Goal: Task Accomplishment & Management: Manage account settings

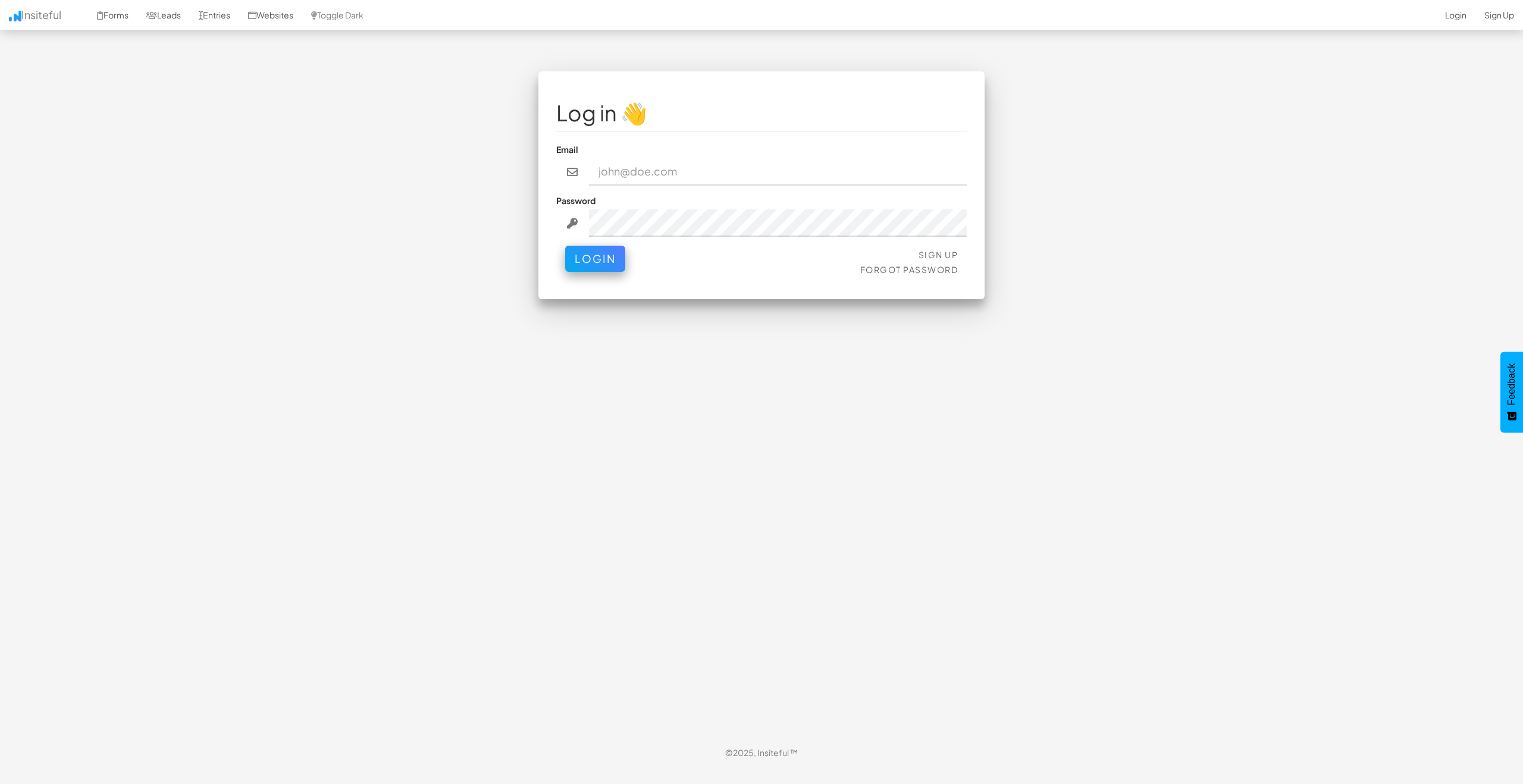
click at [626, 171] on input "email" at bounding box center [778, 172] width 378 height 27
paste input "[EMAIL_ADDRESS][DOMAIN_NAME]"
type input "[EMAIL_ADDRESS][DOMAIN_NAME]"
click at [591, 257] on button "Login" at bounding box center [595, 256] width 60 height 26
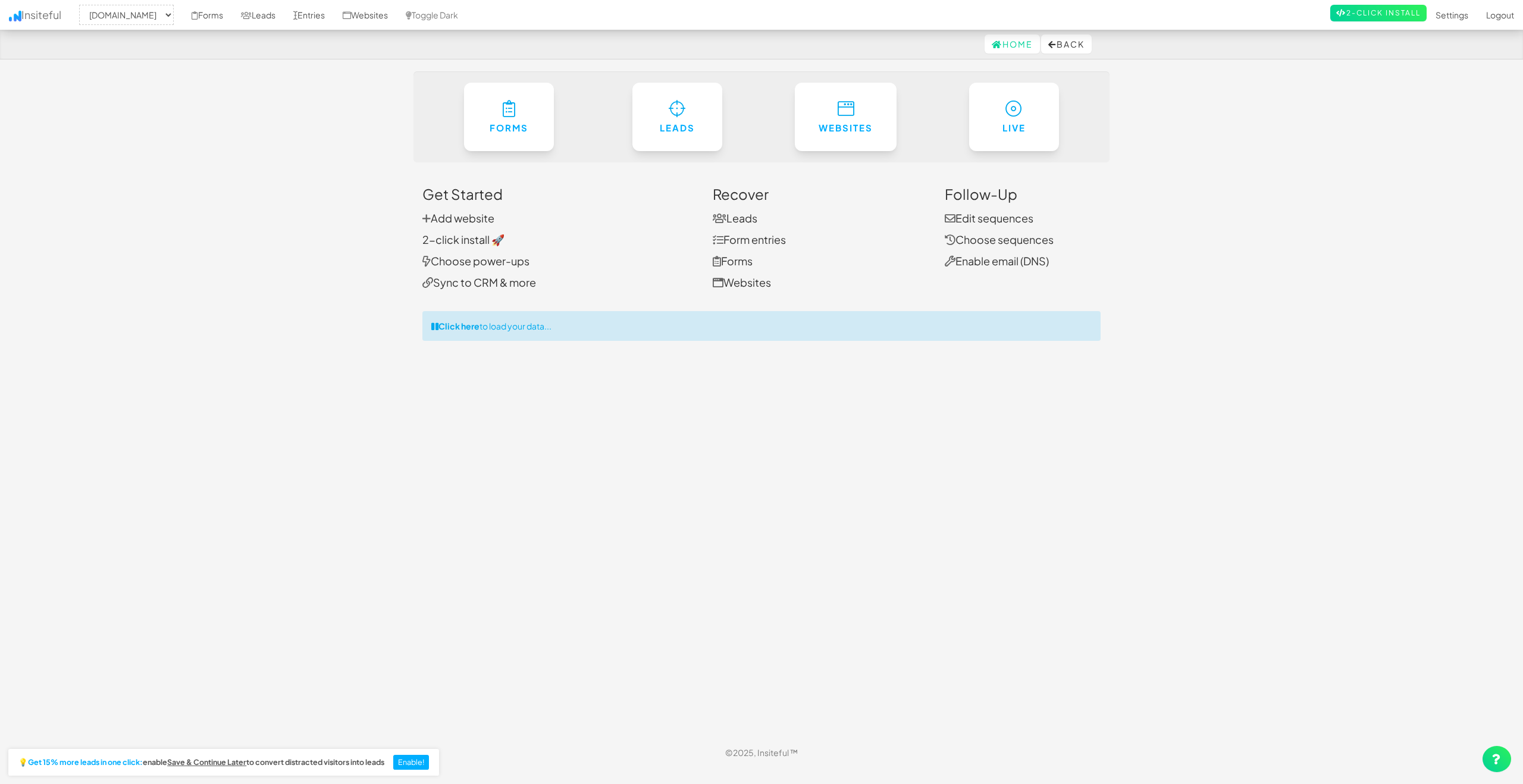
select select "2434"
click at [466, 282] on link "Sync to CRM & more" at bounding box center [479, 282] width 113 height 14
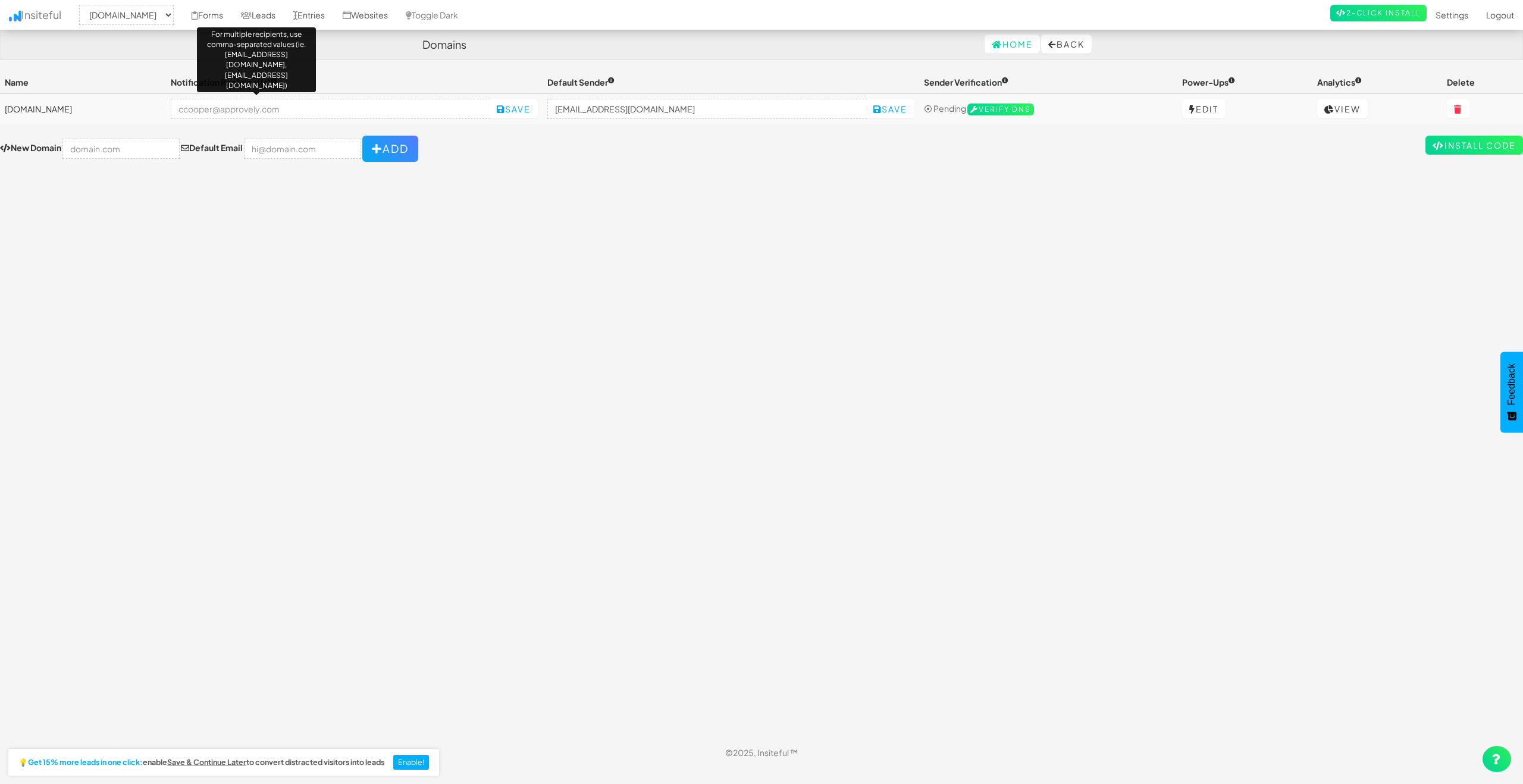
select select "2434"
click at [1347, 103] on link "View" at bounding box center [1342, 108] width 50 height 19
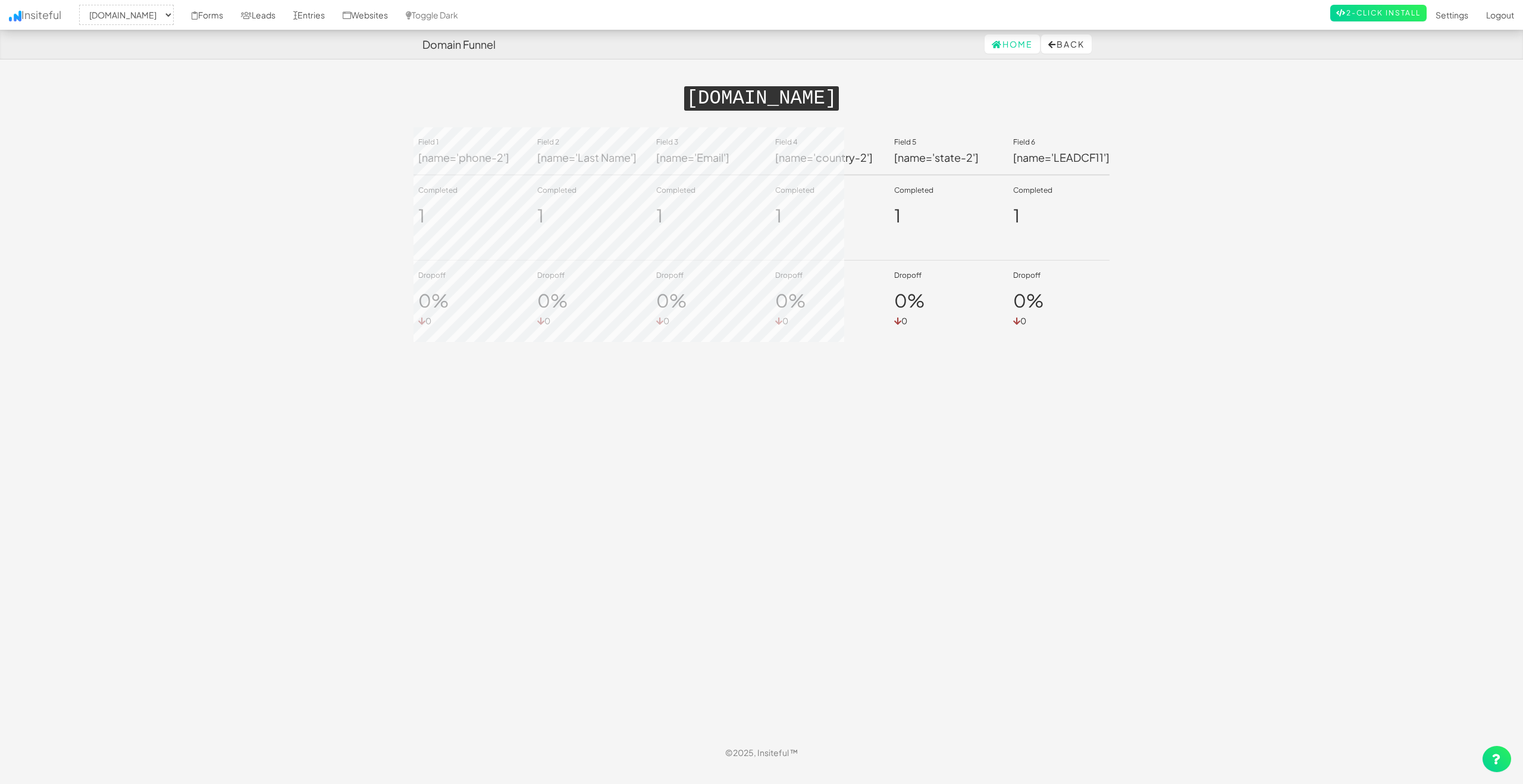
select select "2434"
click at [1075, 50] on button "Back" at bounding box center [1066, 43] width 50 height 19
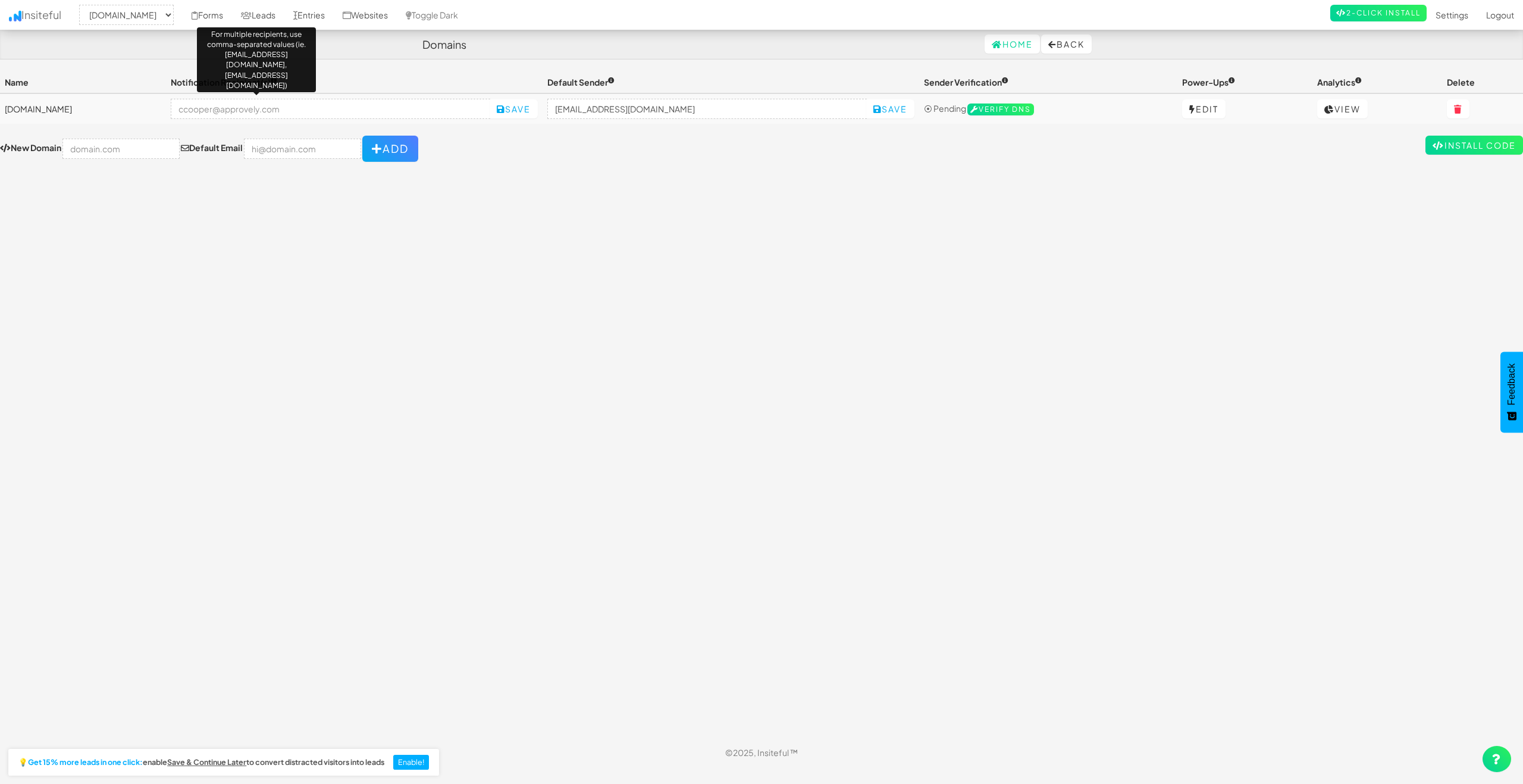
select select "2434"
click at [281, 14] on link "Leads" at bounding box center [258, 14] width 52 height 30
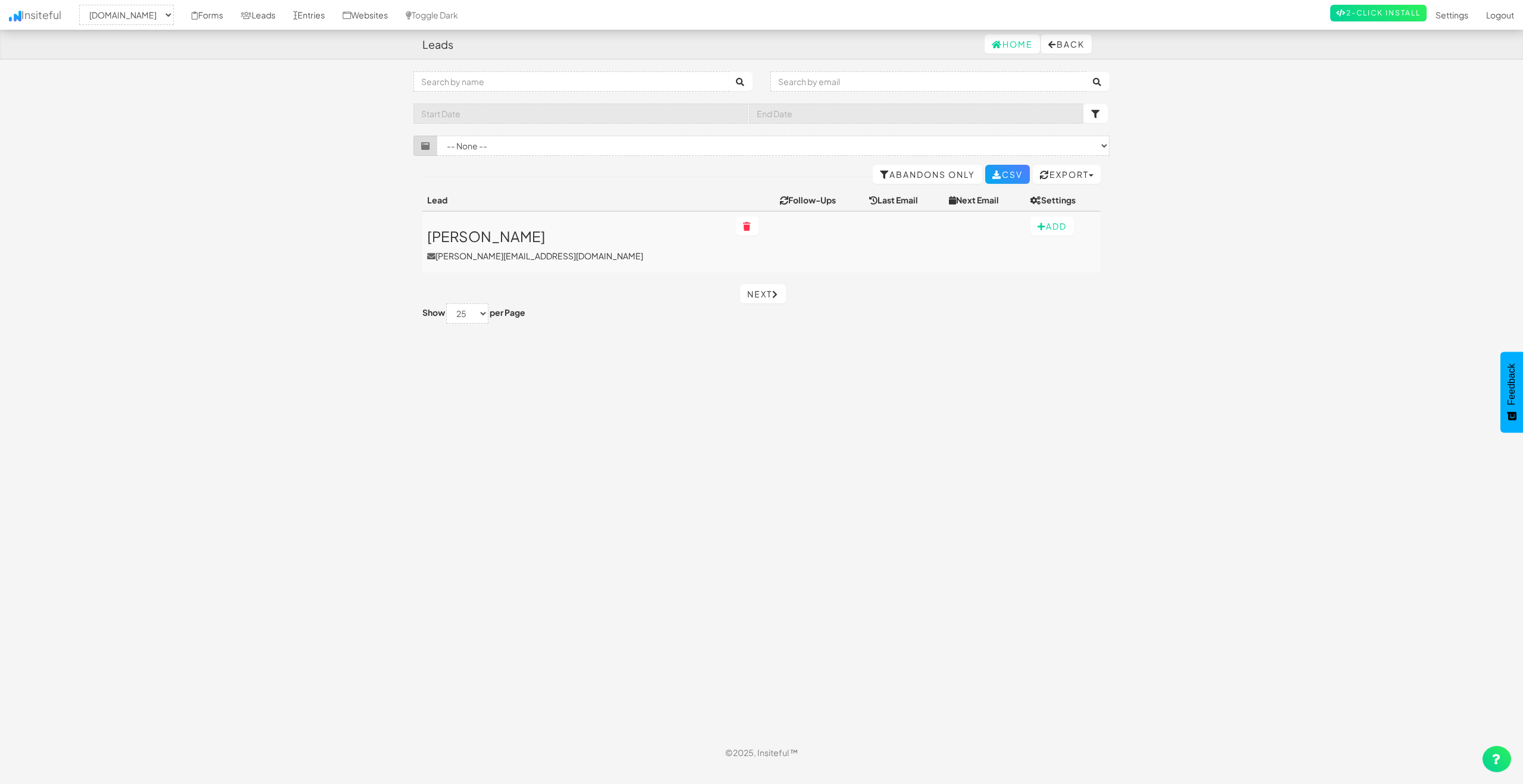
select select "2434"
click at [222, 14] on link "Forms" at bounding box center [207, 14] width 50 height 30
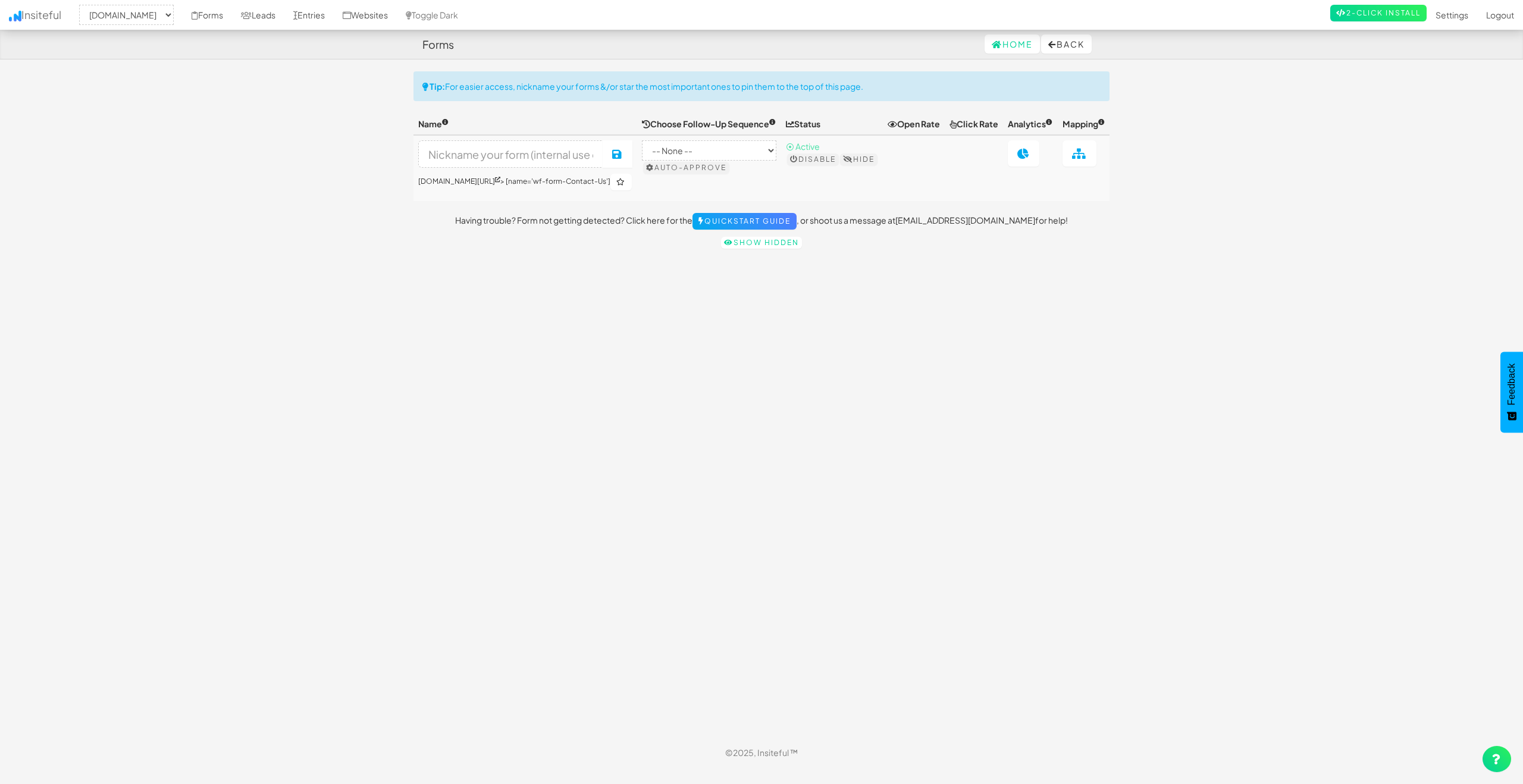
select select "2434"
click at [334, 18] on link "Entries" at bounding box center [309, 14] width 50 height 30
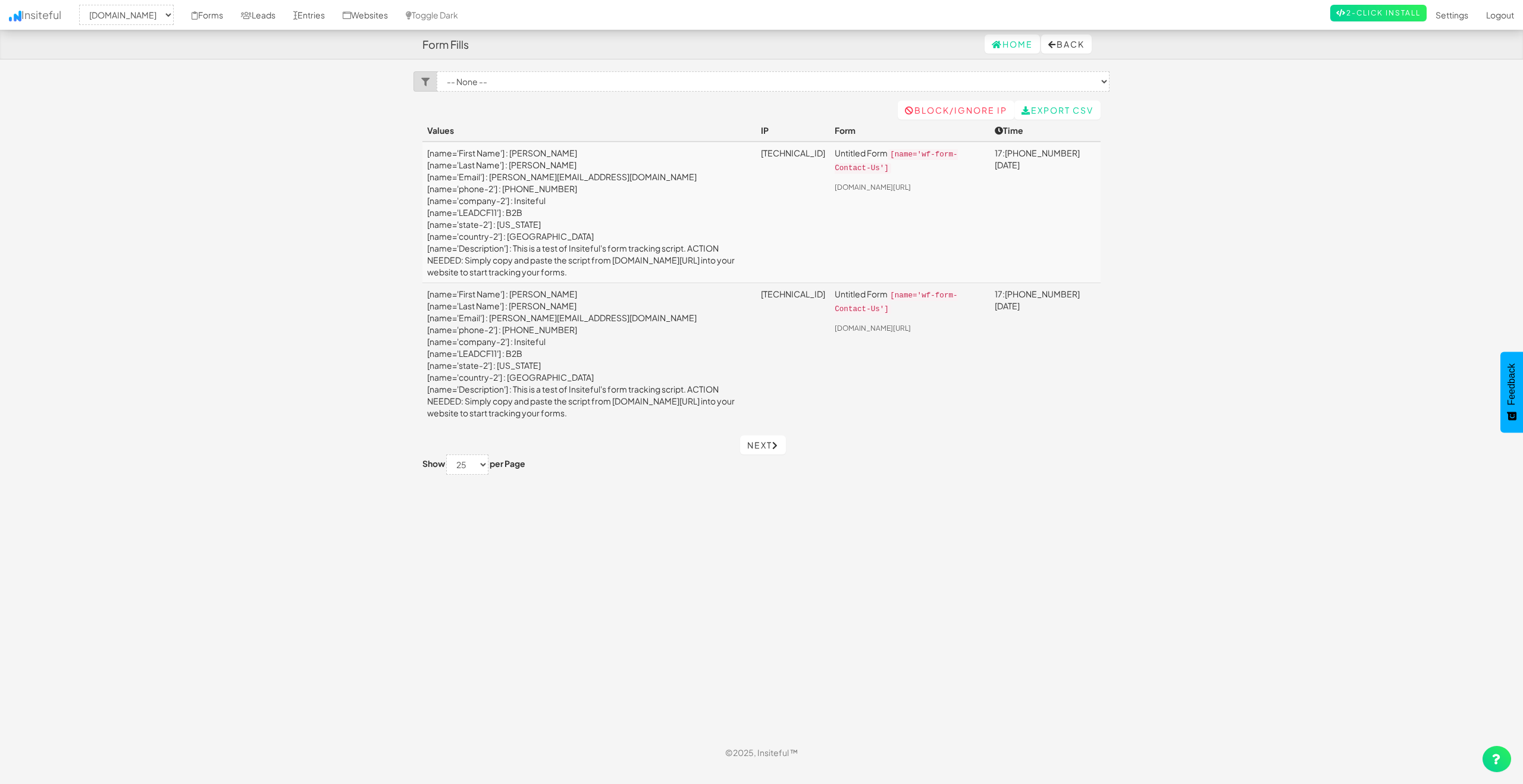
select select "2434"
click at [387, 15] on link "Websites" at bounding box center [365, 14] width 63 height 30
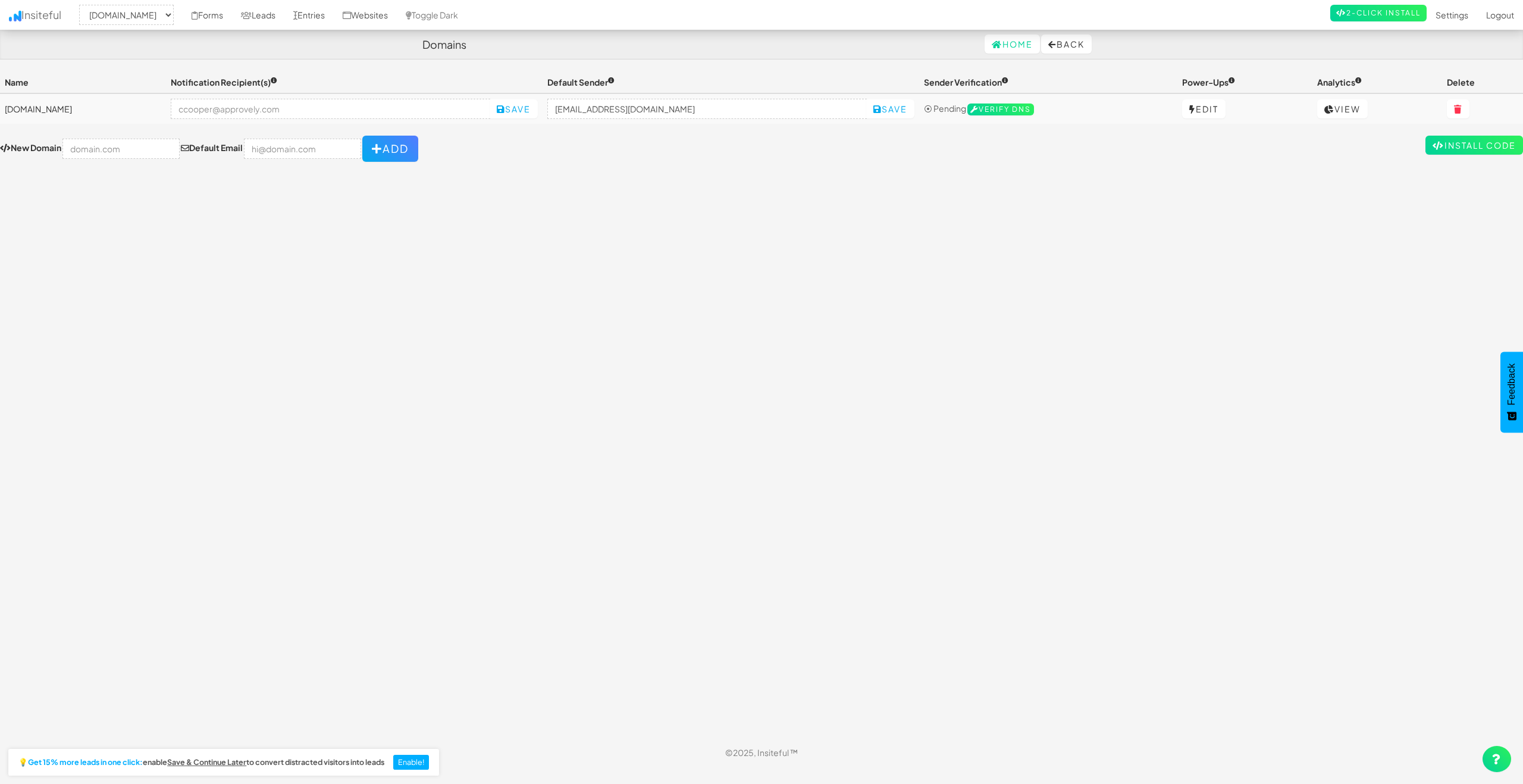
select select "2434"
click at [466, 18] on link "Toggle Dark" at bounding box center [432, 14] width 70 height 30
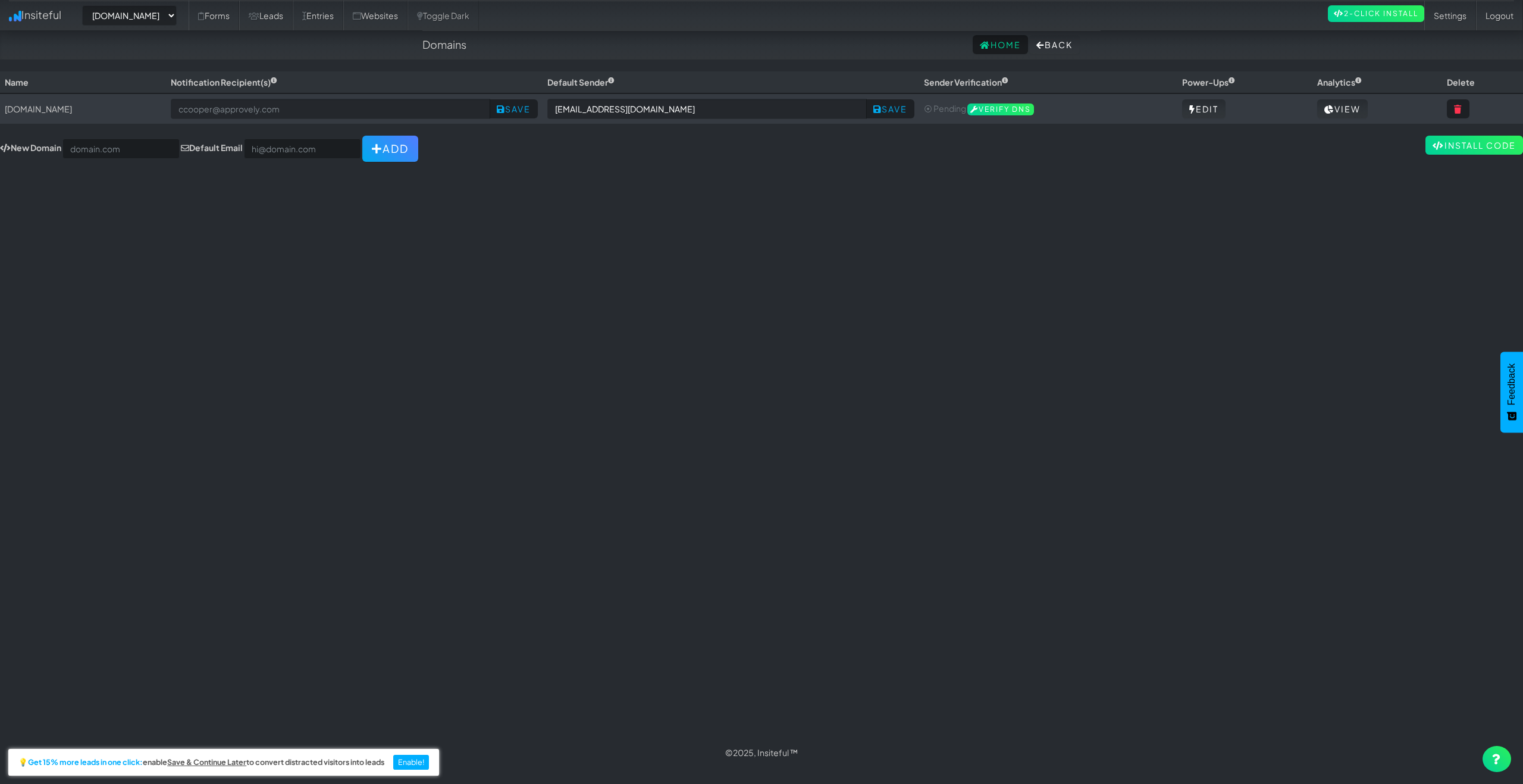
select select "2434"
click at [239, 18] on link "Forms" at bounding box center [213, 15] width 50 height 30
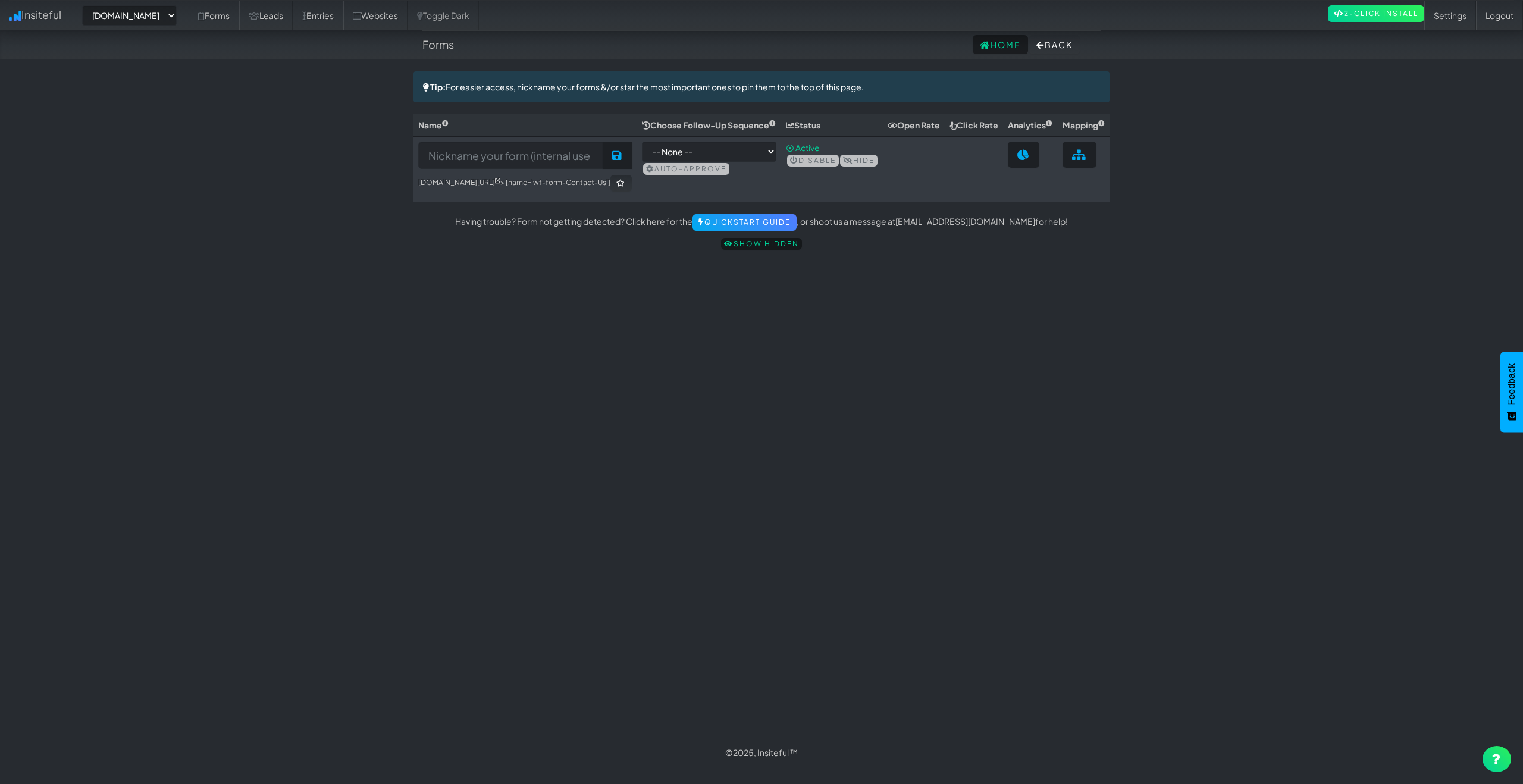
select select "2434"
click at [162, 12] on select "-- None -- www.approvely.com" at bounding box center [129, 15] width 95 height 20
click at [86, 5] on select "-- None -- www.approvely.com" at bounding box center [129, 15] width 95 height 20
click at [1442, 7] on link "Settings" at bounding box center [1449, 15] width 51 height 30
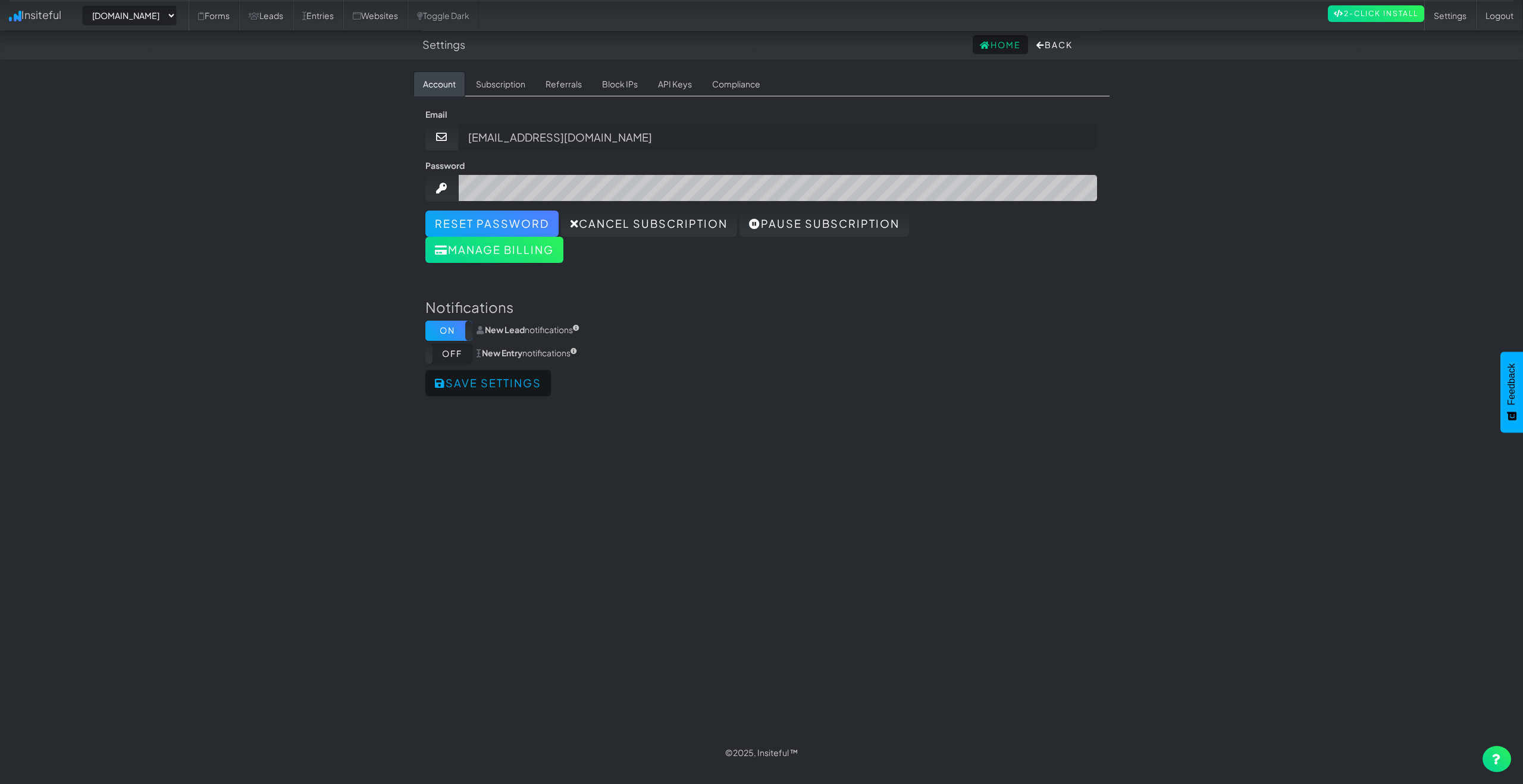
select select "2434"
click at [669, 86] on link "API Keys" at bounding box center [674, 84] width 53 height 25
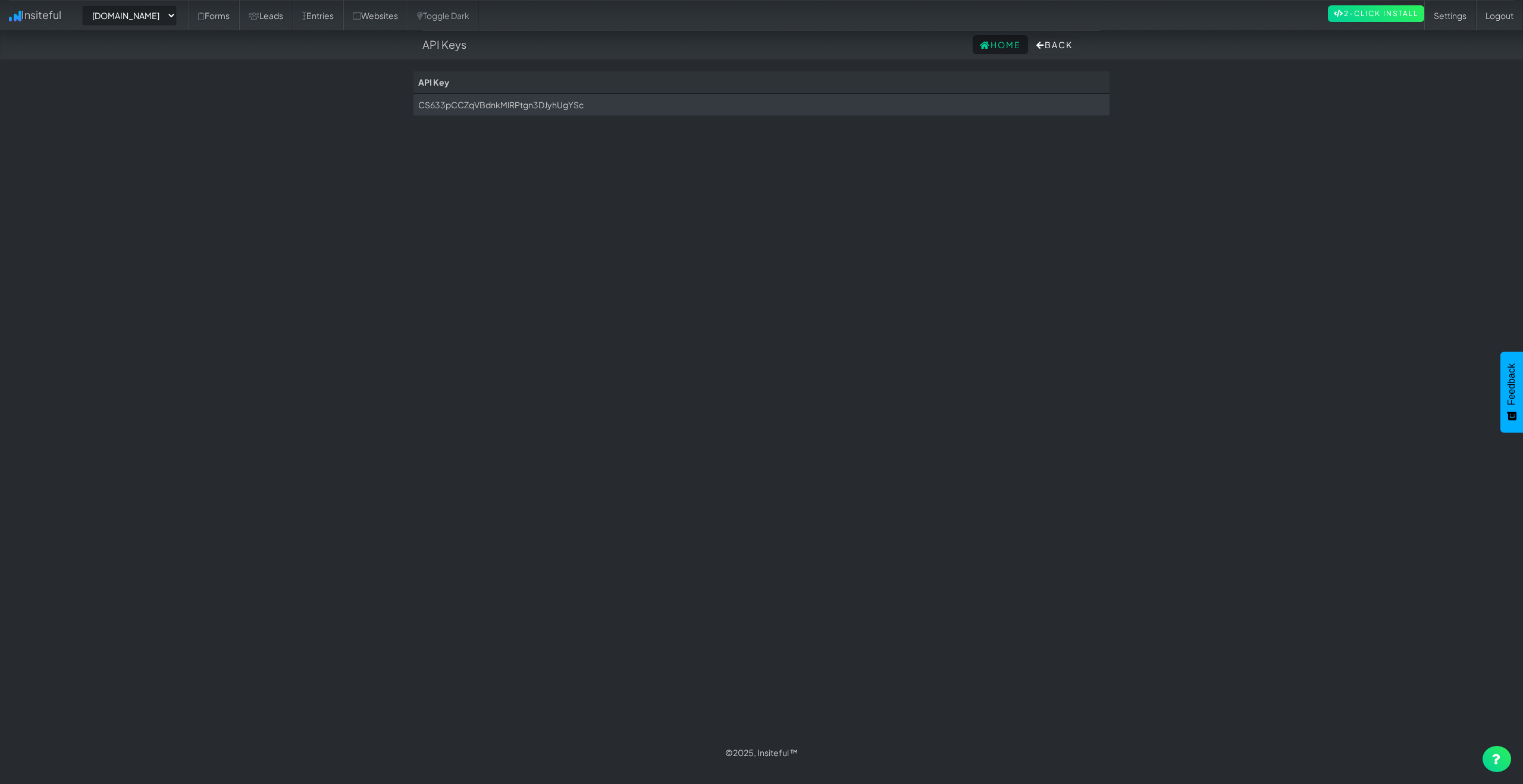
select select "2434"
click at [1066, 50] on button "Back" at bounding box center [1054, 44] width 50 height 19
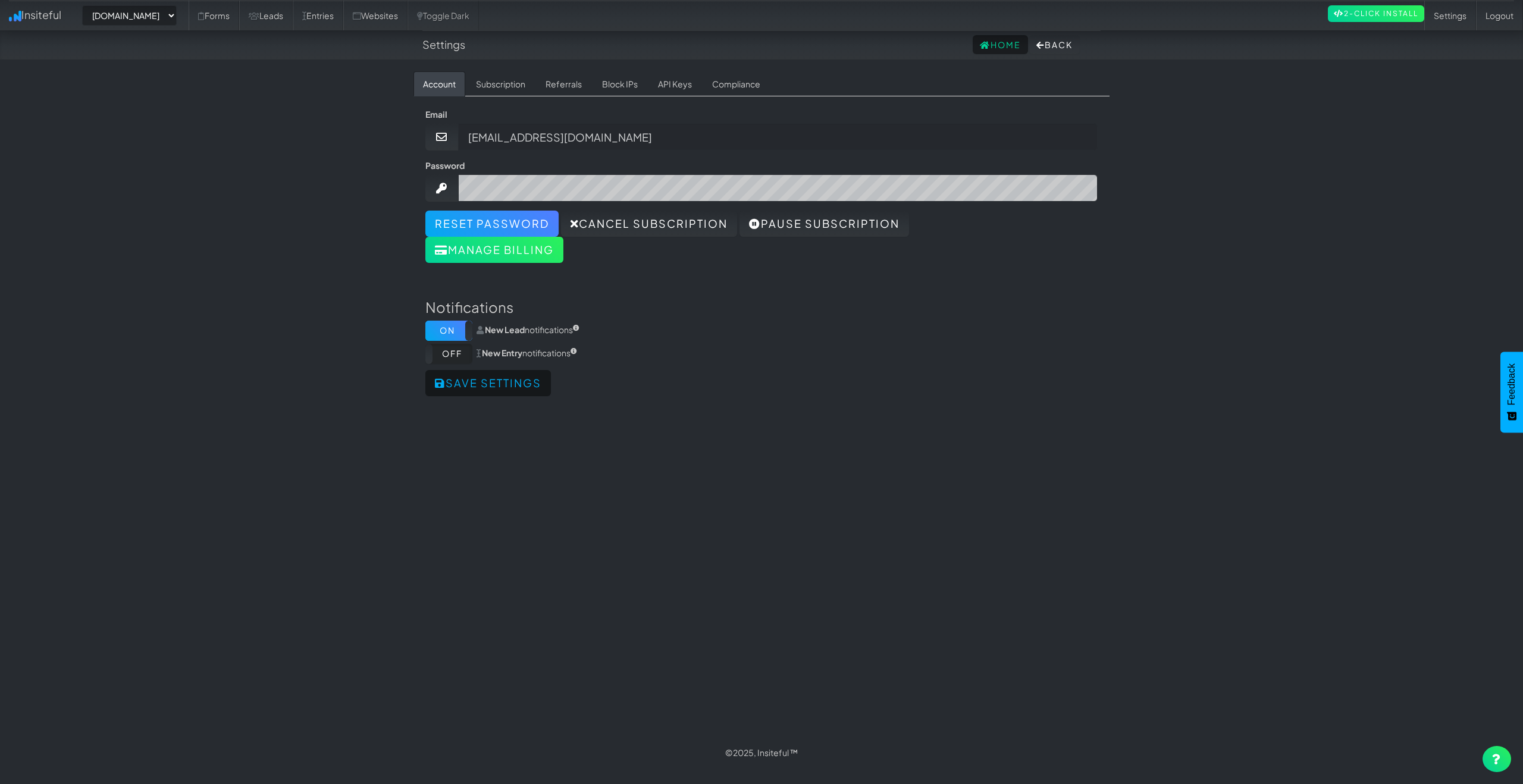
select select "2434"
click at [629, 84] on link "Block IPs" at bounding box center [619, 84] width 55 height 25
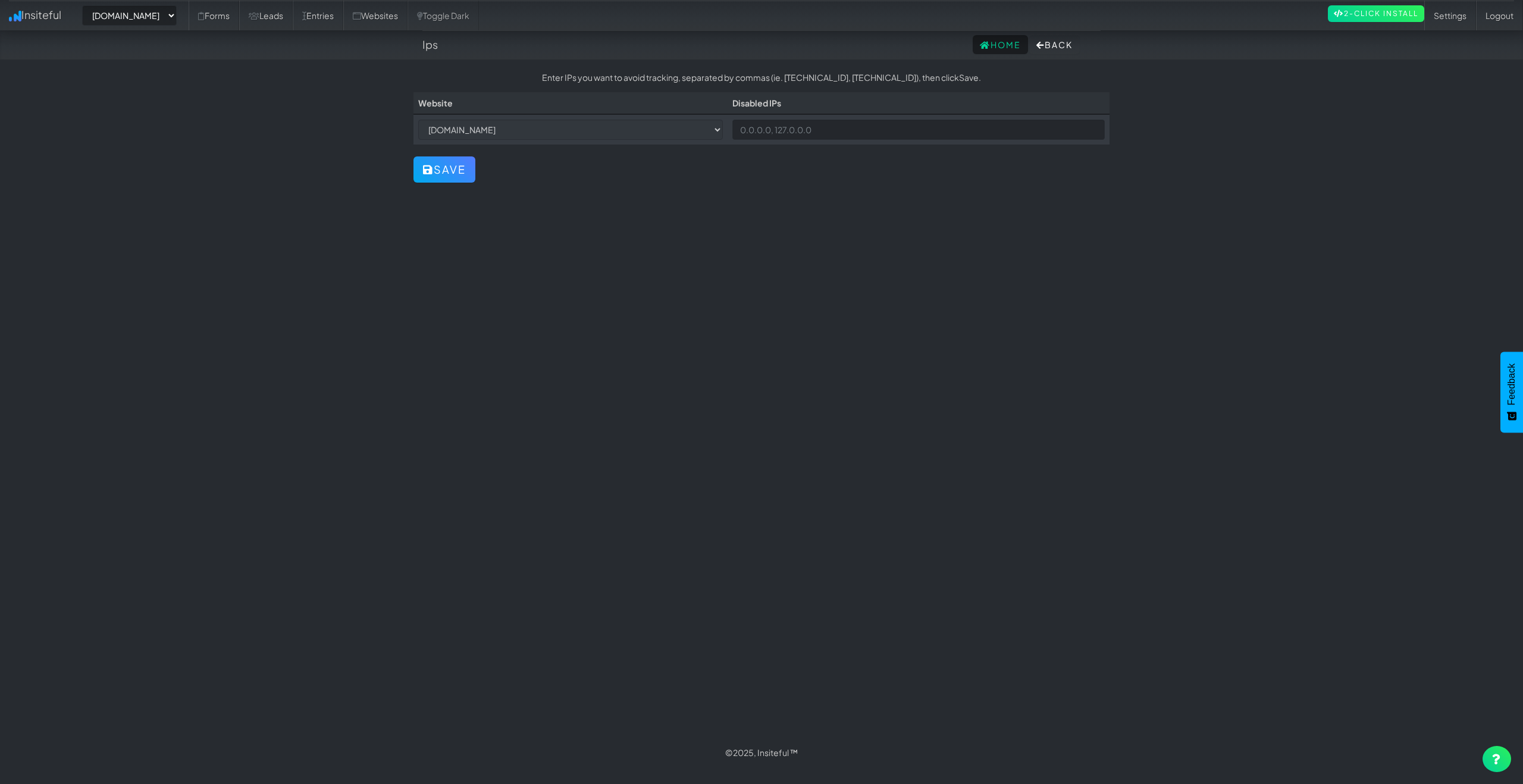
select select "2434"
click at [1036, 41] on icon at bounding box center [1040, 45] width 8 height 8
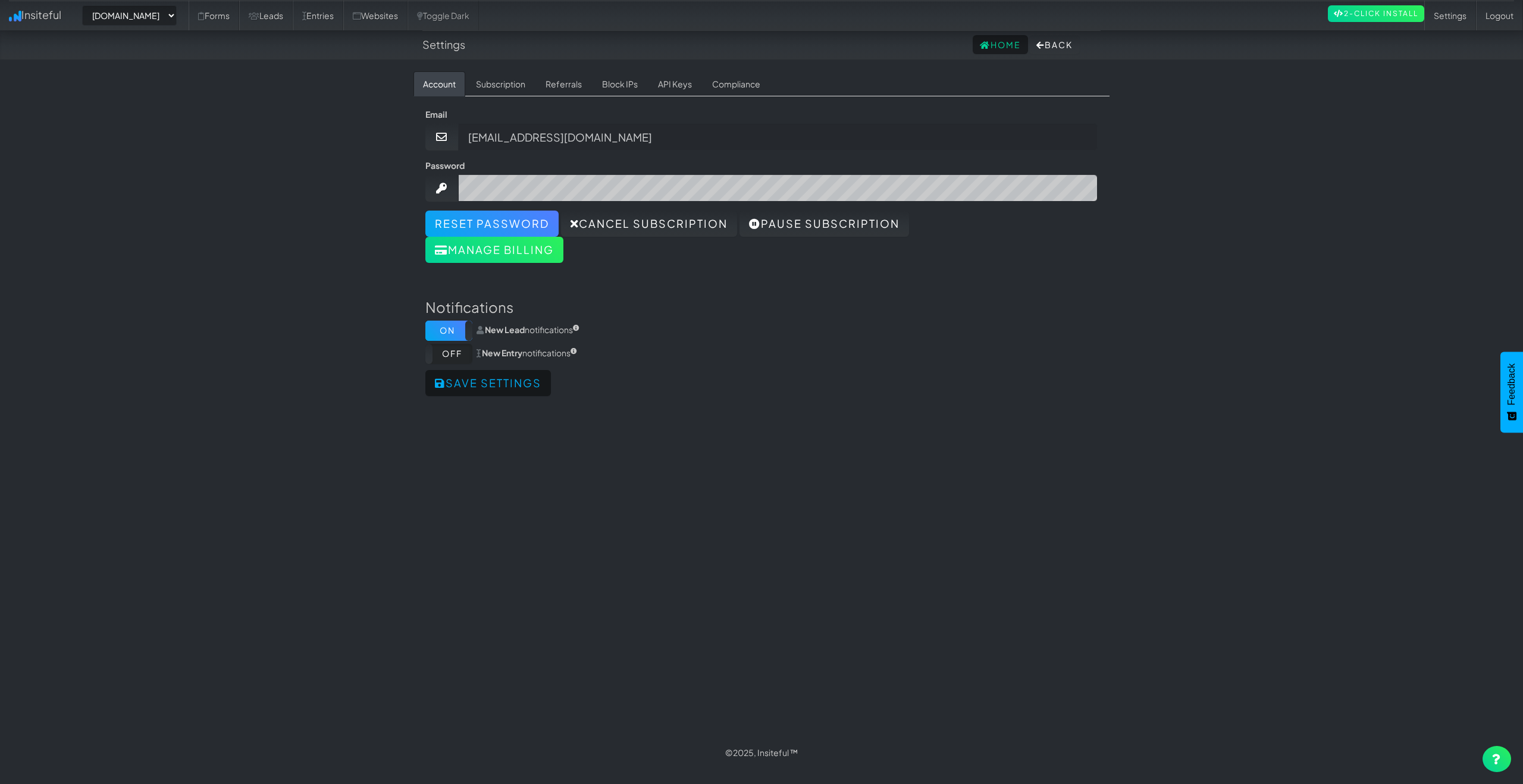
select select "2434"
click at [554, 87] on link "Referrals" at bounding box center [563, 84] width 55 height 25
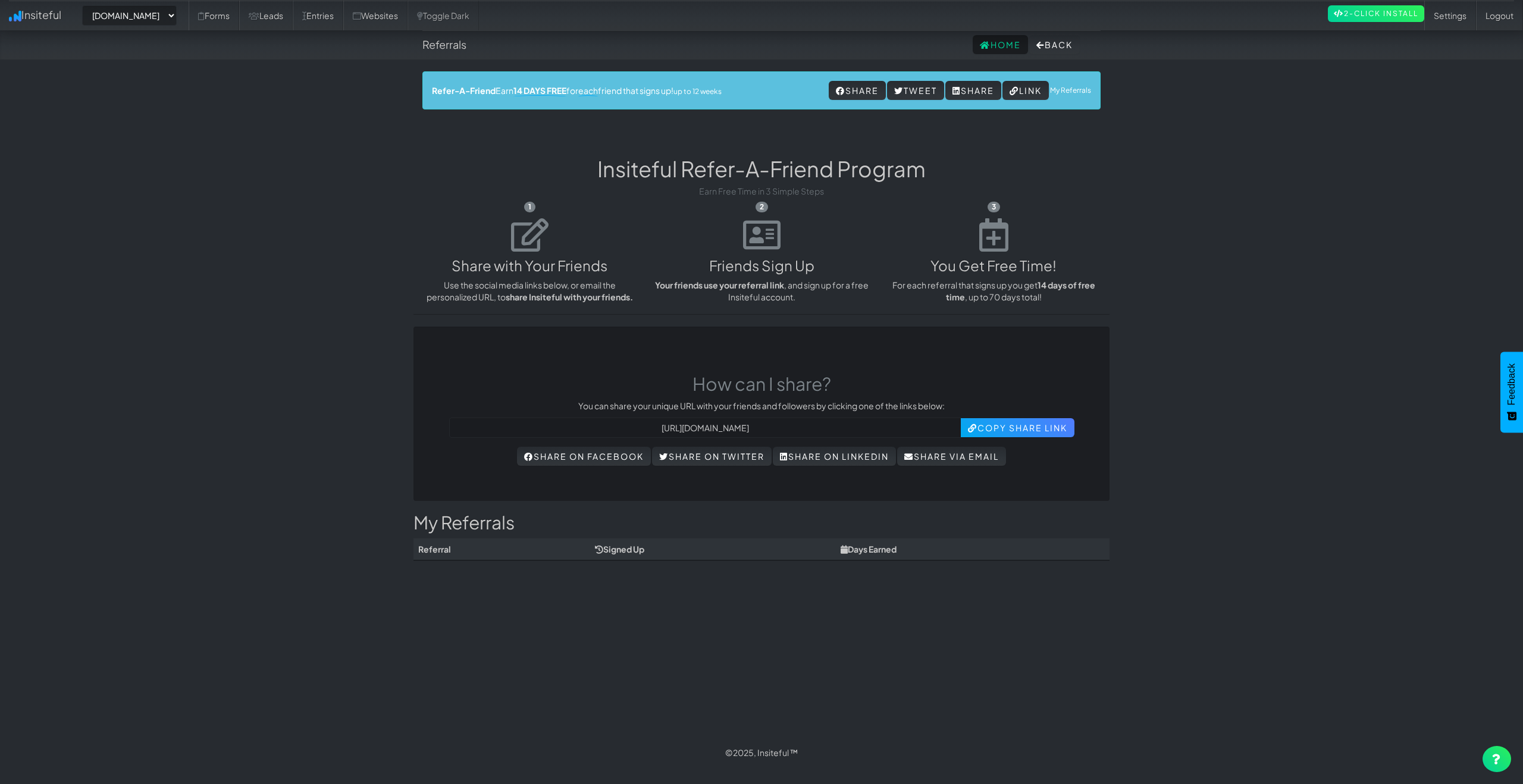
select select "2434"
click at [1070, 48] on button "Back" at bounding box center [1054, 44] width 50 height 19
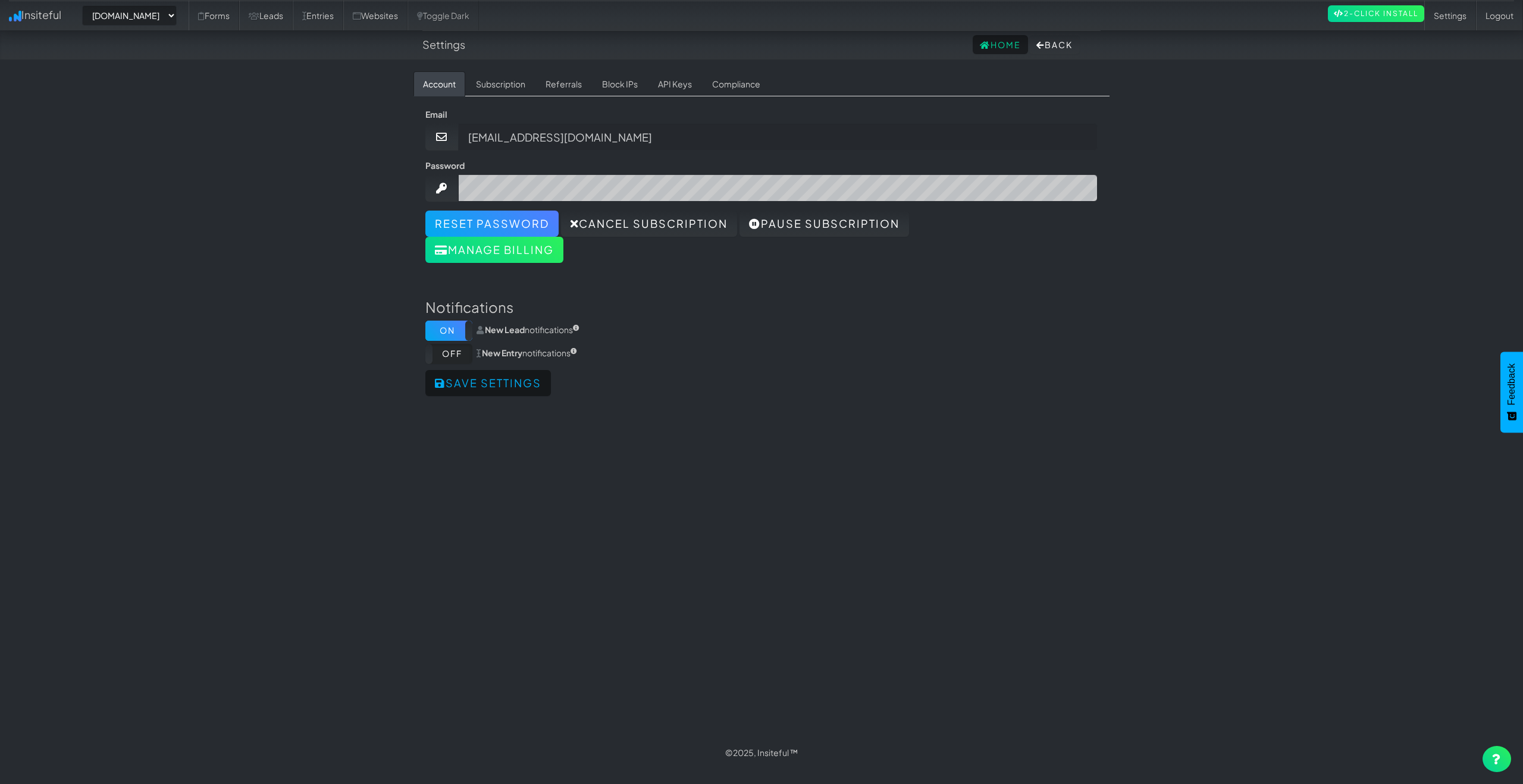
select select "2434"
click at [501, 86] on link "Subscription" at bounding box center [500, 84] width 68 height 25
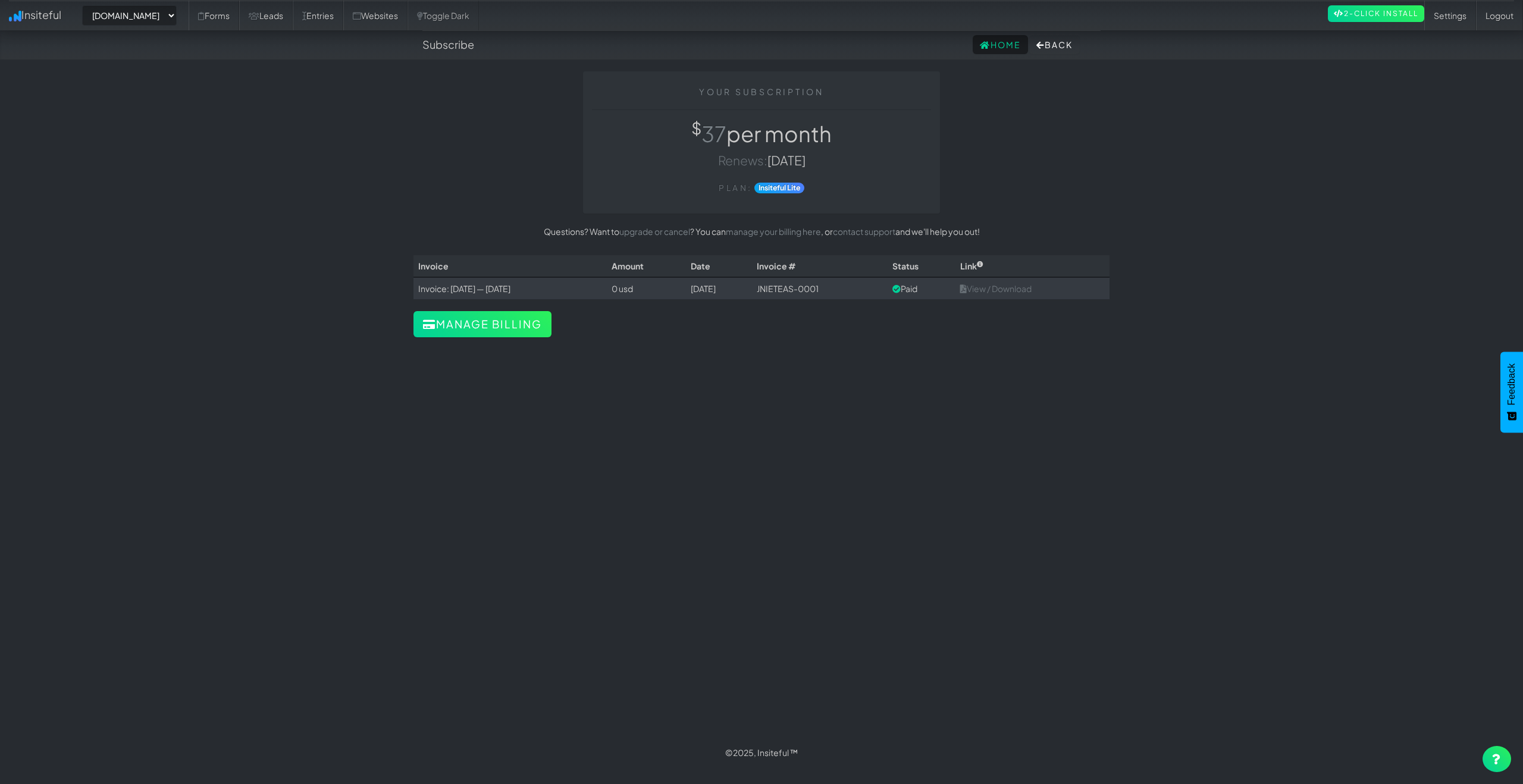
select select "2434"
click at [1059, 49] on button "Back" at bounding box center [1054, 44] width 50 height 19
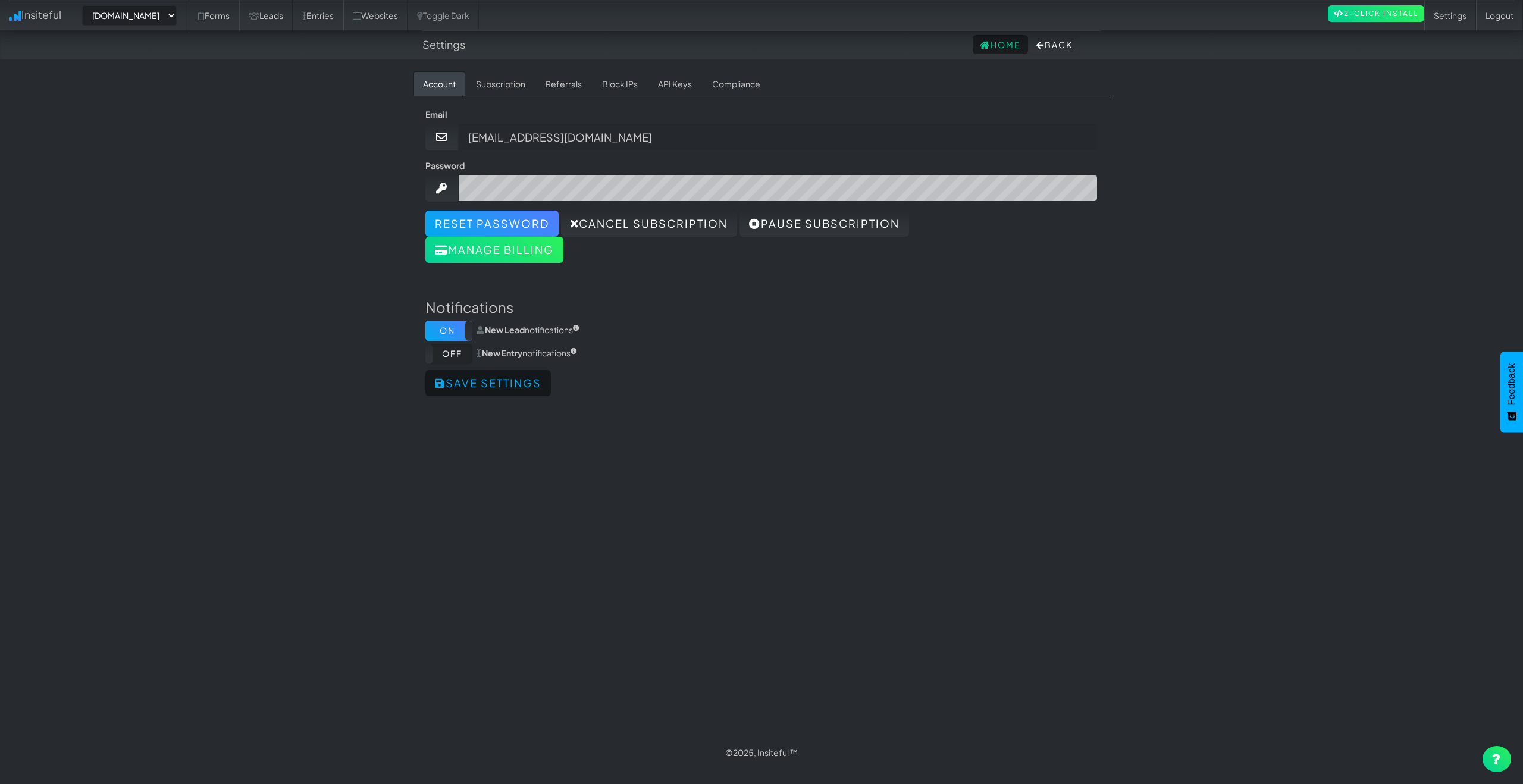
select select "2434"
click at [715, 86] on link "Compliance" at bounding box center [735, 84] width 68 height 25
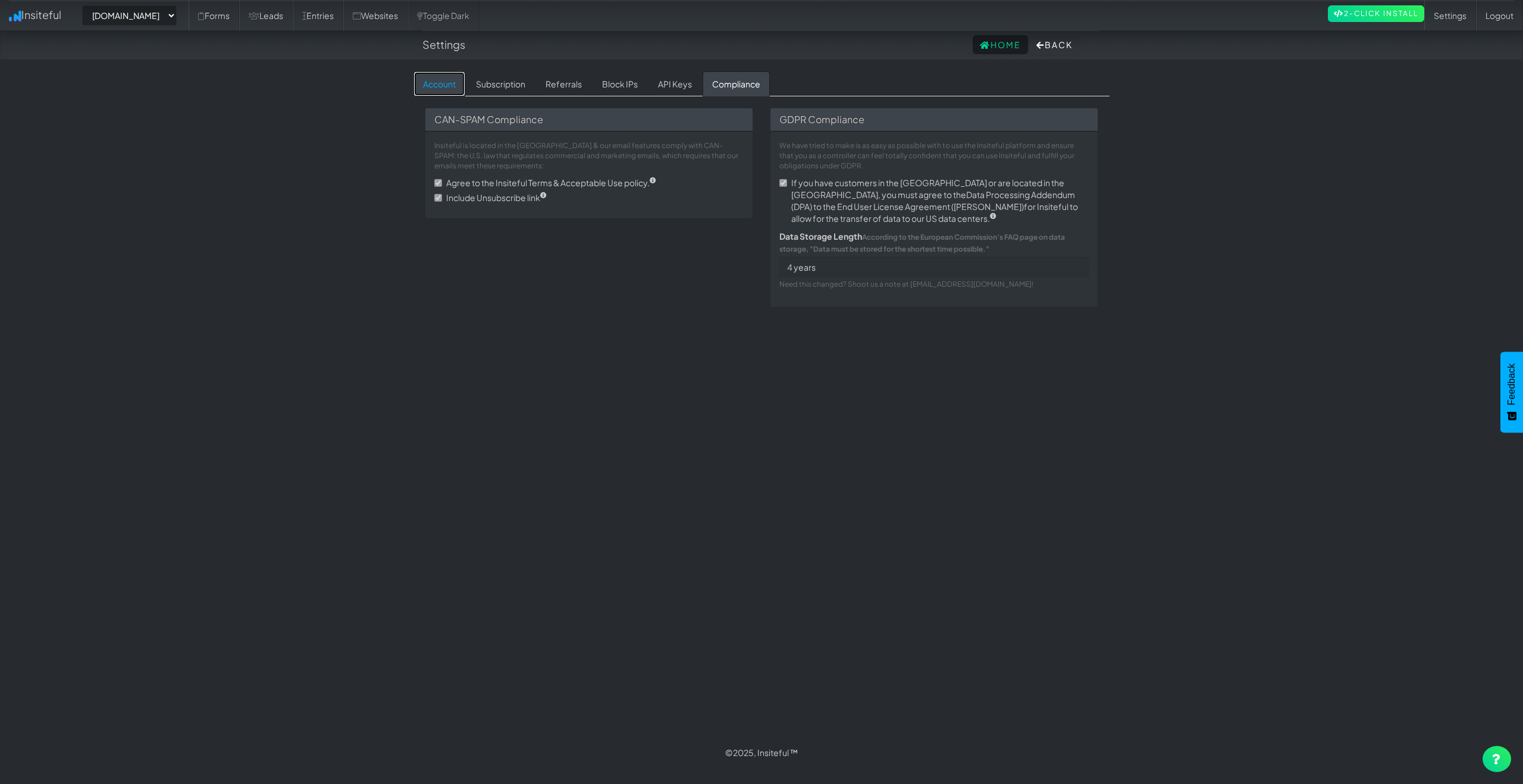
click at [440, 90] on link "Account" at bounding box center [438, 84] width 51 height 25
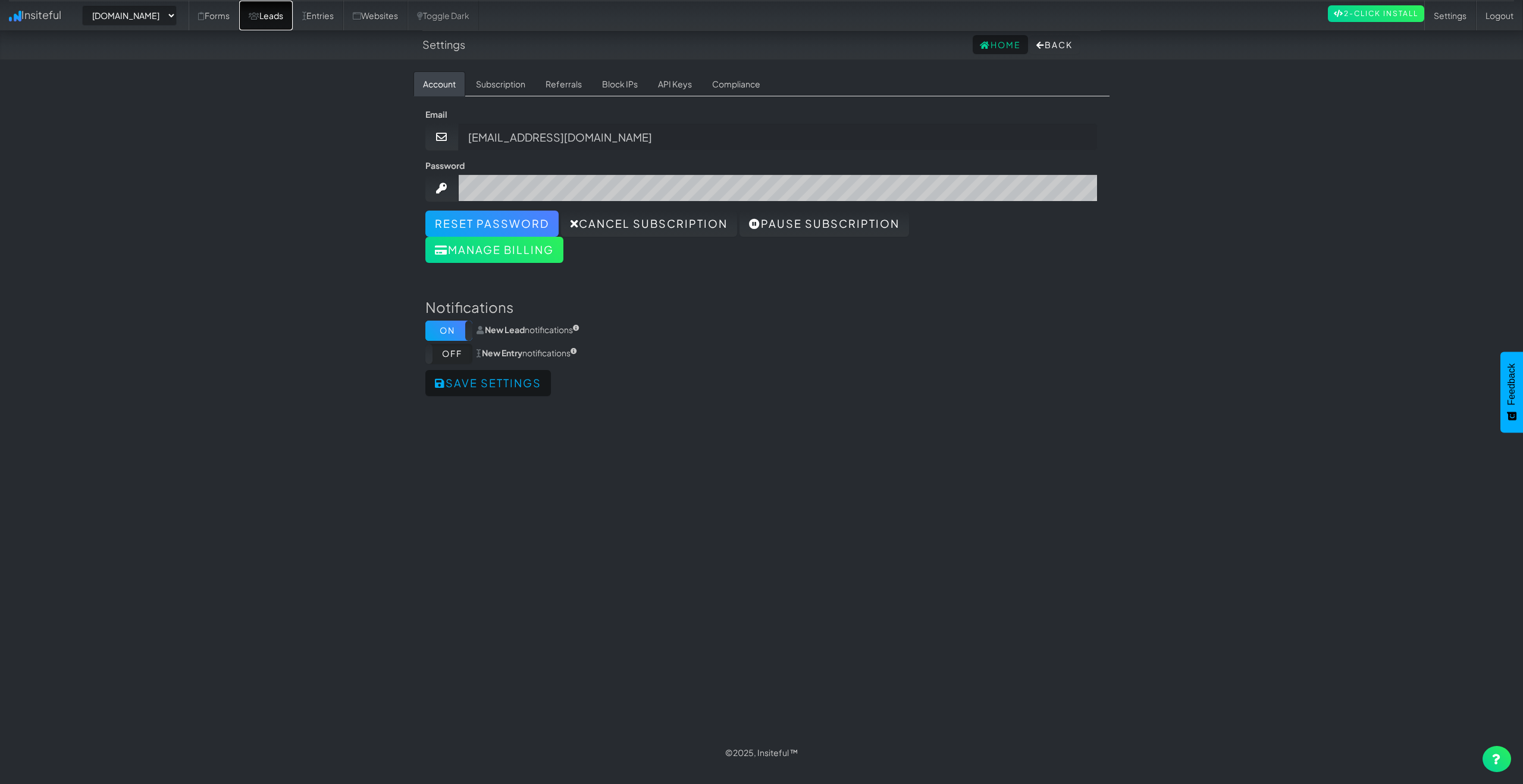
click at [293, 23] on link "Leads" at bounding box center [266, 15] width 53 height 30
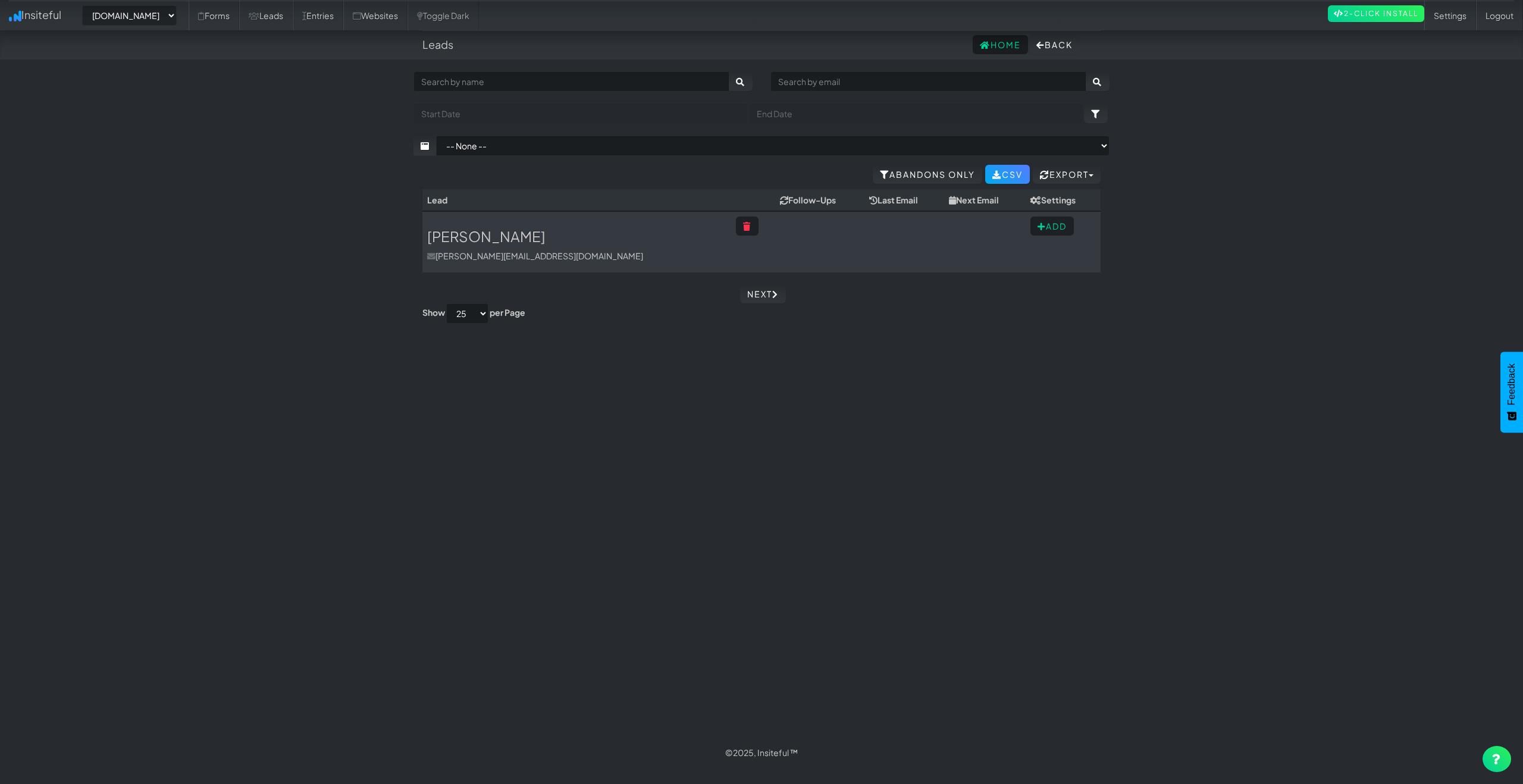
select select "2434"
click at [234, 14] on link "Forms" at bounding box center [213, 15] width 50 height 30
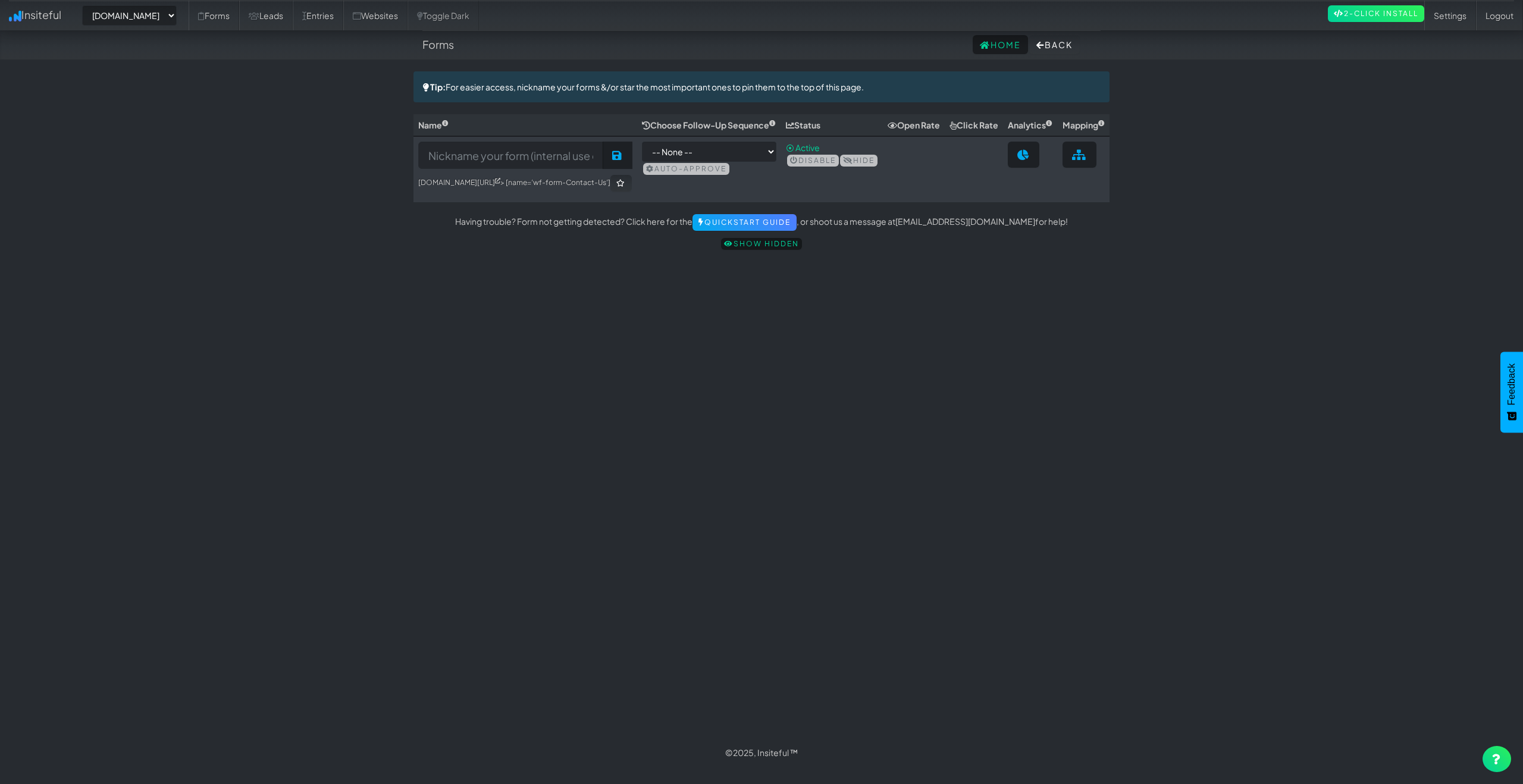
select select "2434"
click at [1050, 49] on button "Back" at bounding box center [1054, 44] width 50 height 19
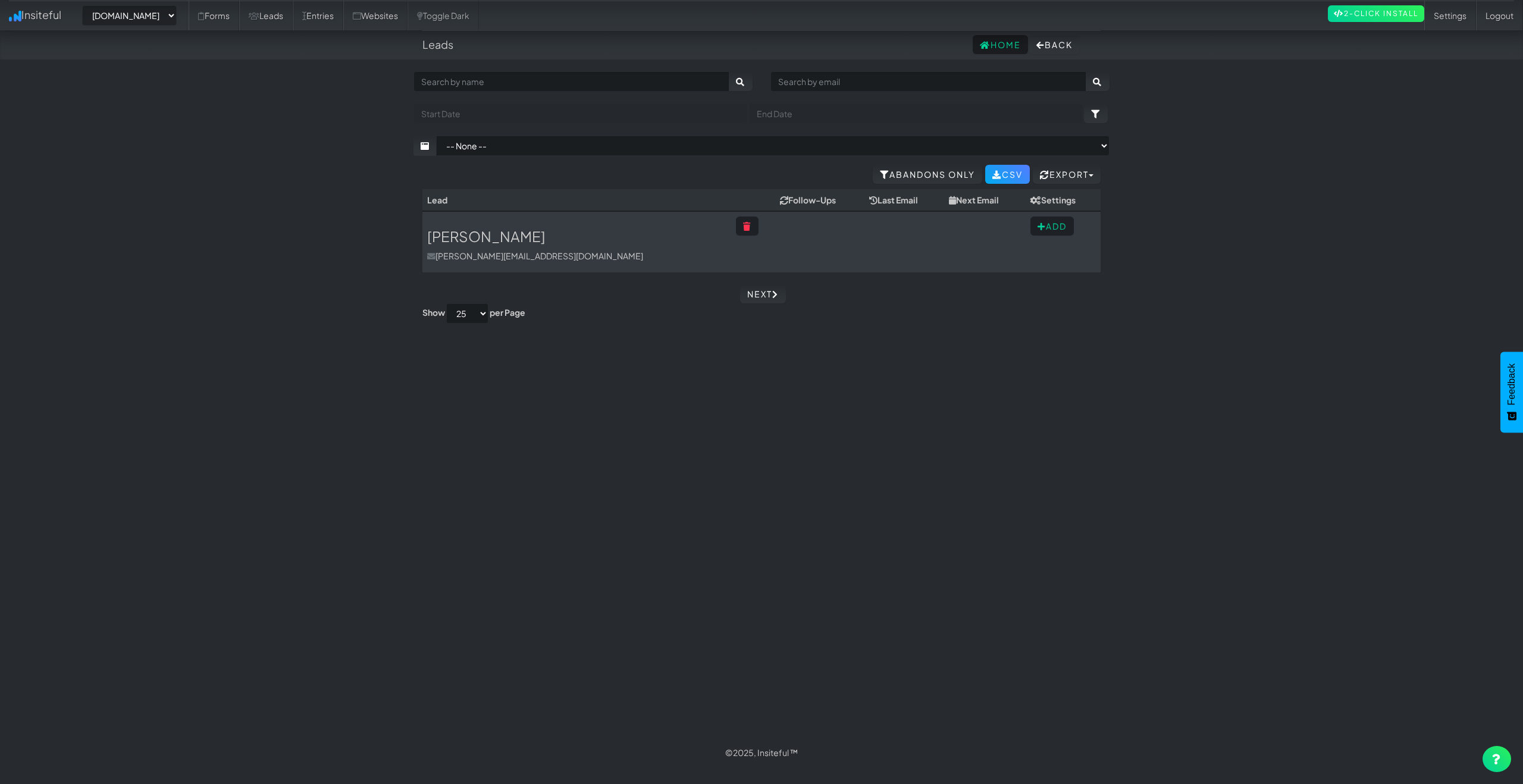
select select "2434"
click at [1050, 48] on button "Back" at bounding box center [1054, 44] width 50 height 19
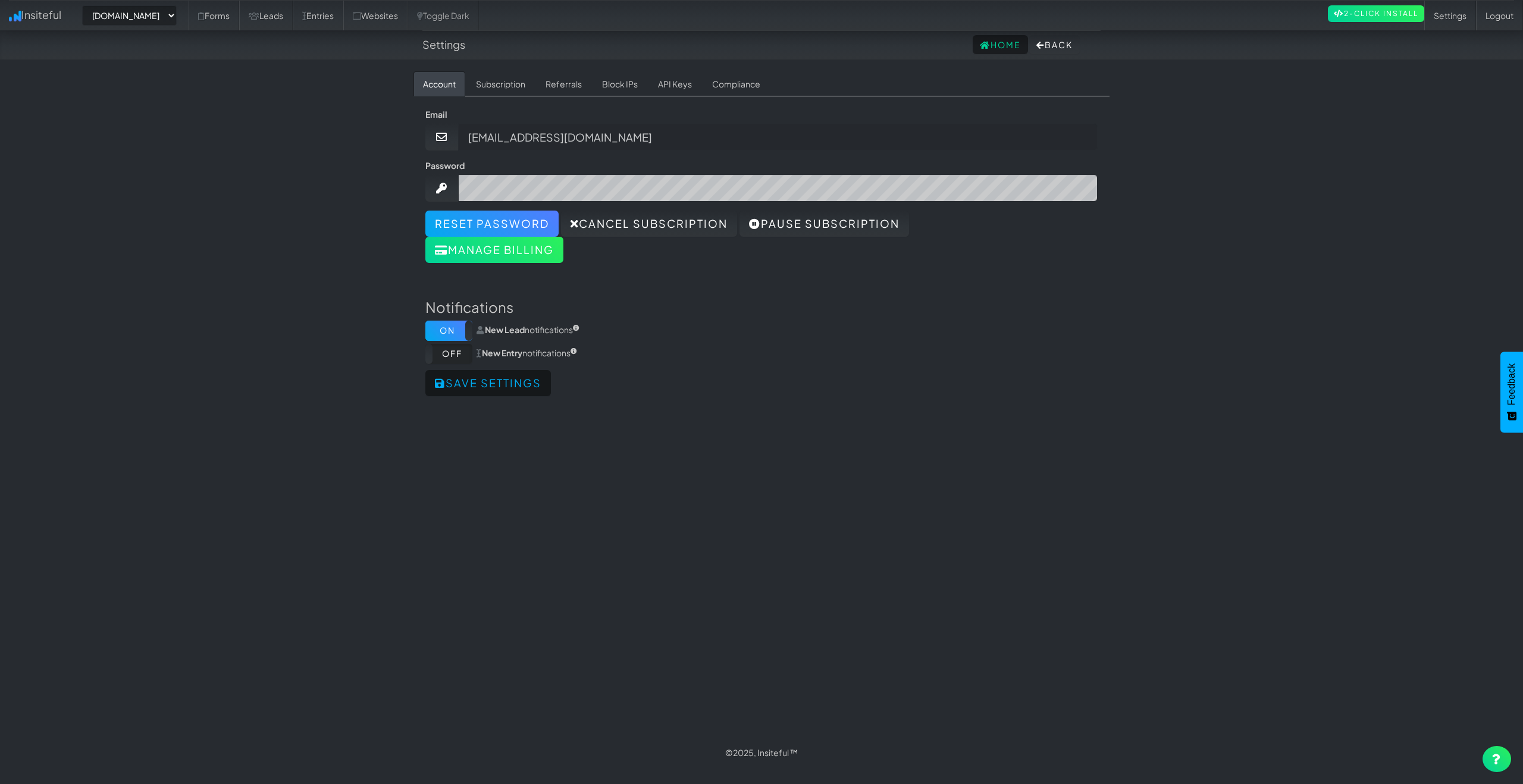
select select "2434"
click at [289, 16] on link "Leads" at bounding box center [266, 15] width 53 height 30
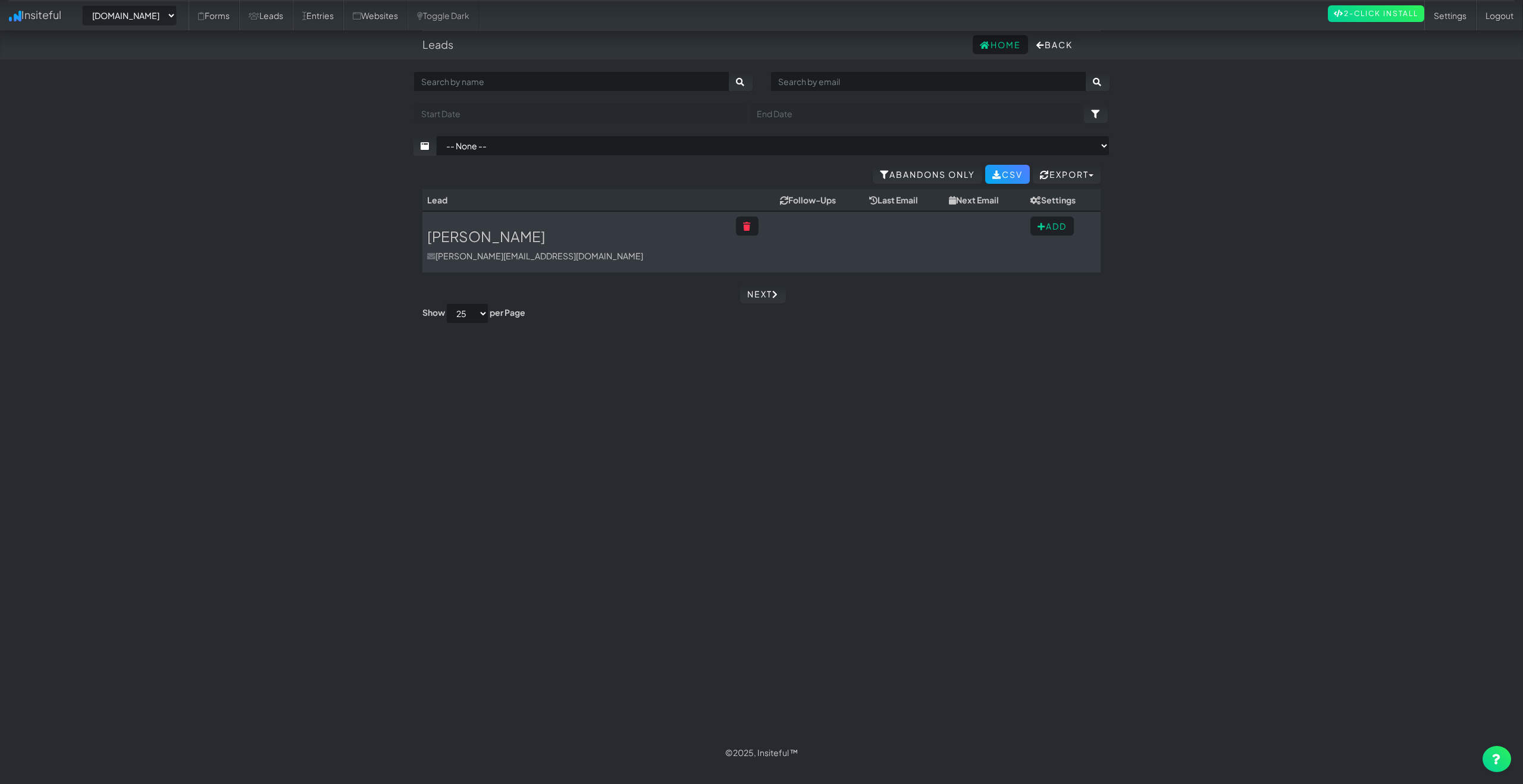
select select "2434"
click at [321, 17] on link "Entries" at bounding box center [318, 15] width 50 height 30
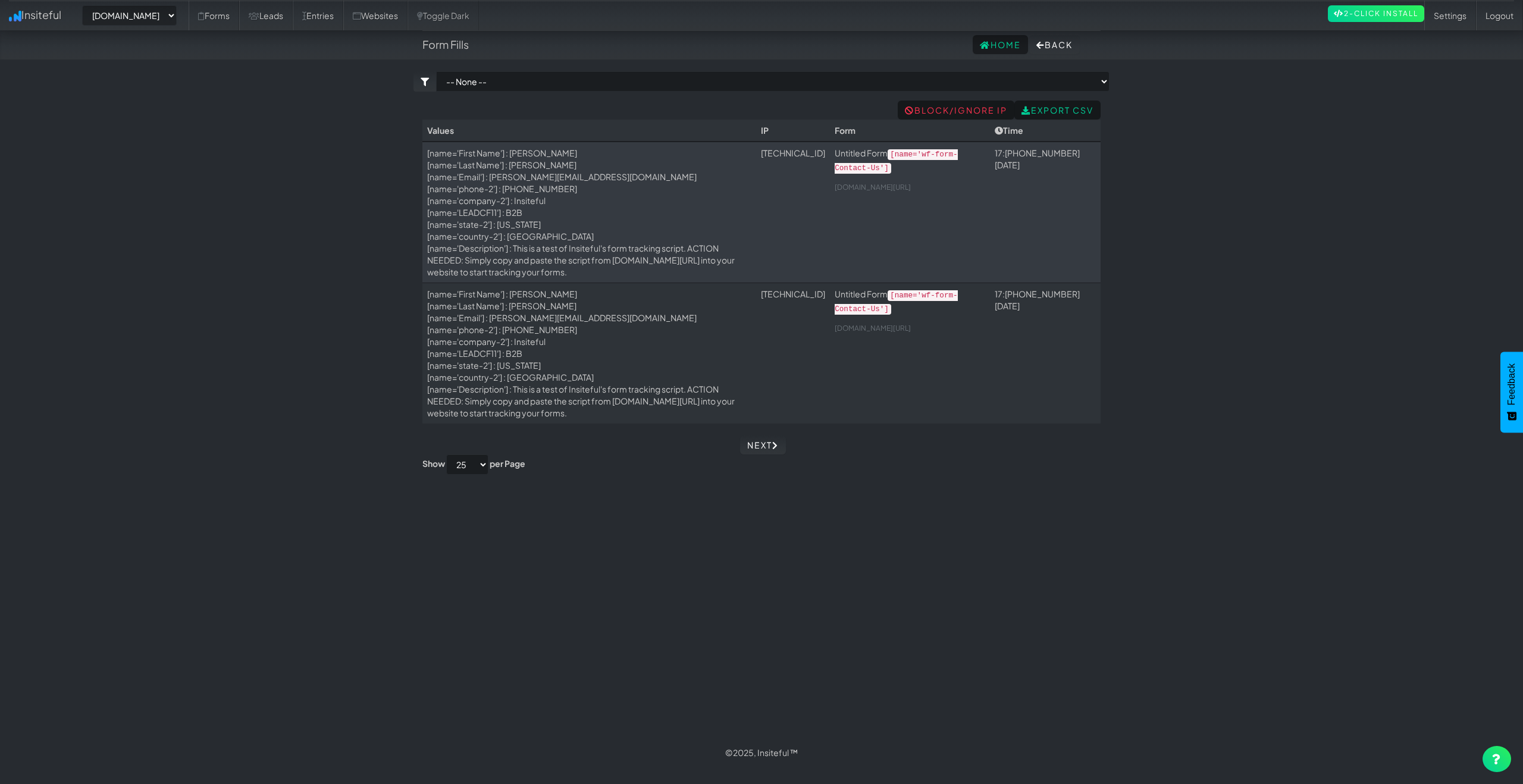
select select "2434"
click at [398, 16] on link "Websites" at bounding box center [374, 15] width 64 height 30
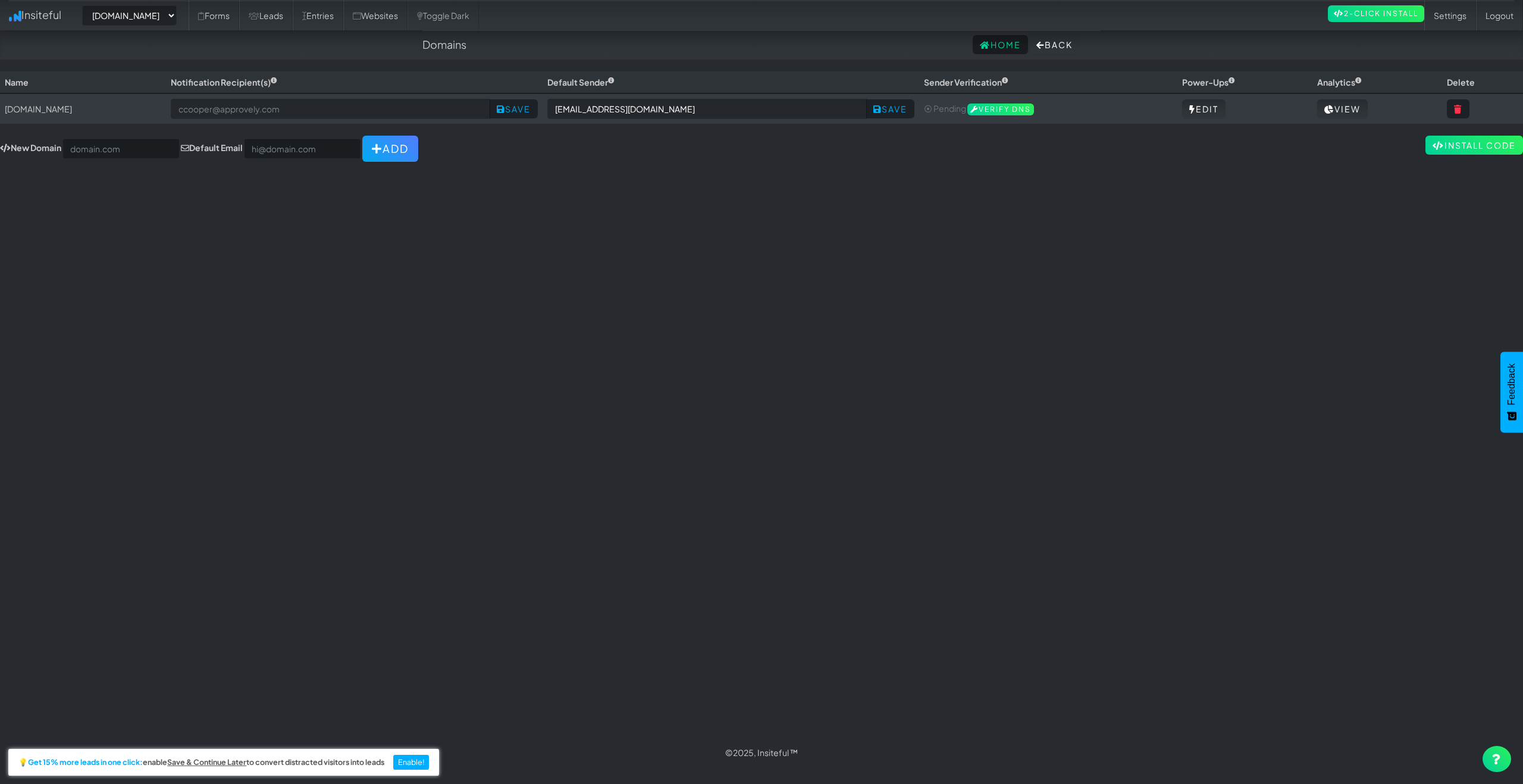
select select "2434"
click at [325, 107] on input "email" at bounding box center [330, 109] width 320 height 20
click at [518, 110] on button "Save" at bounding box center [514, 108] width 49 height 19
click at [888, 113] on button "Save" at bounding box center [890, 108] width 49 height 19
click at [773, 103] on input "[EMAIL_ADDRESS][DOMAIN_NAME]" at bounding box center [707, 109] width 320 height 20
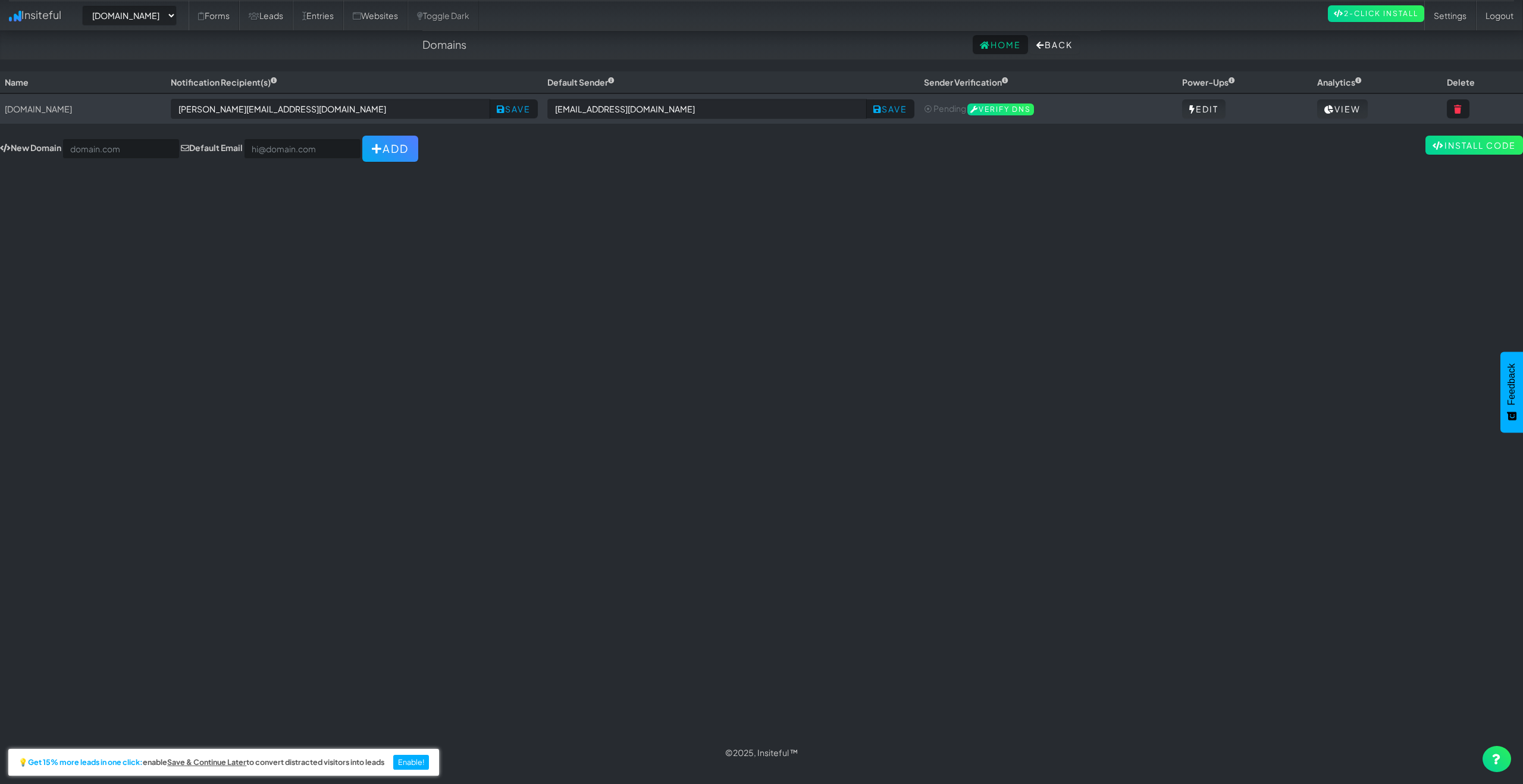
click at [925, 194] on div "Toggle navigation Insiteful -- None -- [DOMAIN_NAME] Forms Leads Entries Websit…" at bounding box center [762, 404] width 1523 height 666
click at [266, 288] on div "Toggle navigation Insiteful -- None -- [DOMAIN_NAME] Forms Leads Entries Websit…" at bounding box center [762, 404] width 1523 height 666
click at [331, 113] on input "[PERSON_NAME][EMAIL_ADDRESS][DOMAIN_NAME]" at bounding box center [330, 109] width 320 height 20
type input "[PERSON_NAME][EMAIL_ADDRESS][DOMAIN_NAME], [EMAIL_ADDRESS][DOMAIN_NAME]"
click at [532, 110] on button "Save" at bounding box center [514, 108] width 49 height 19
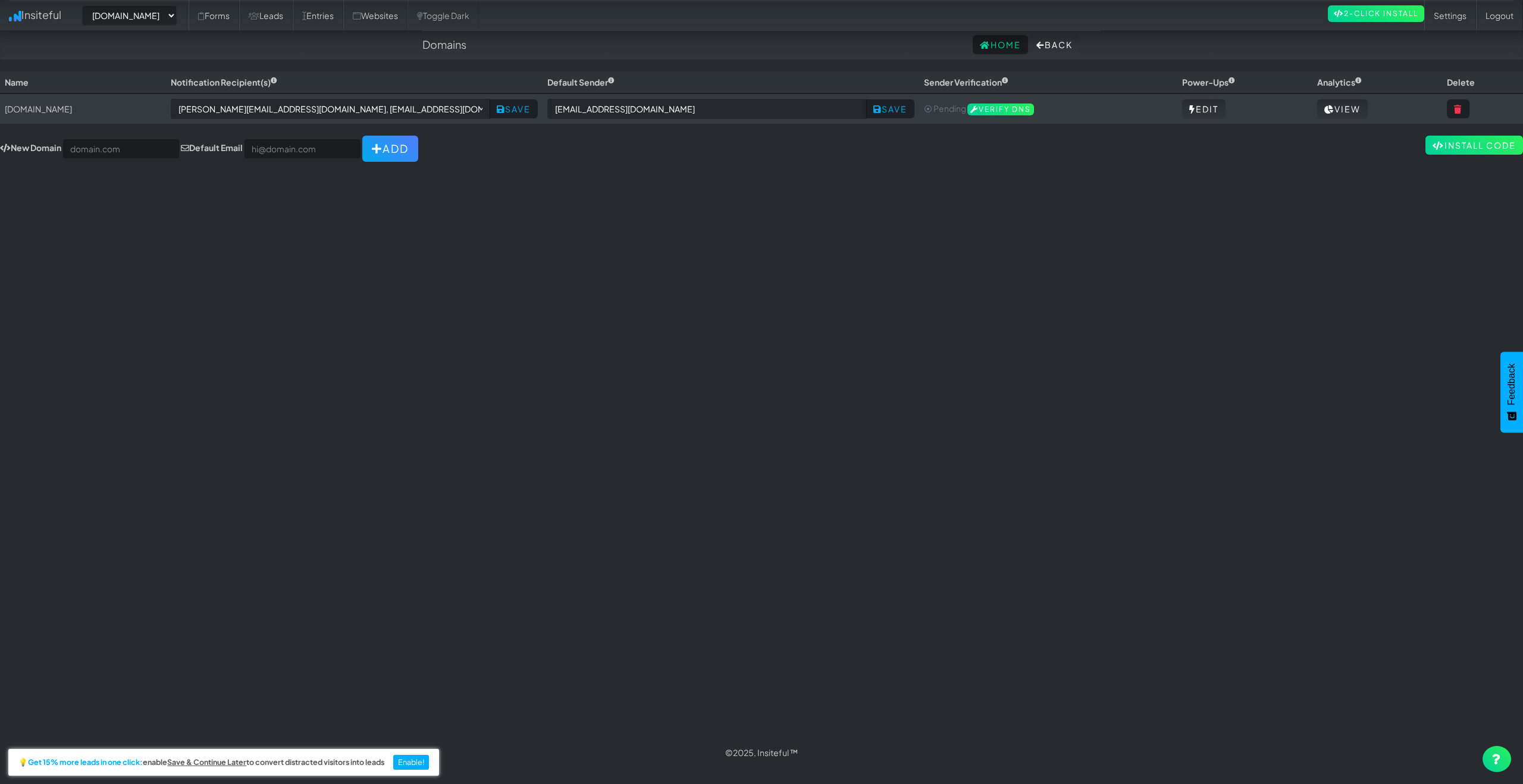
click at [518, 269] on div "Toggle navigation Insiteful -- None -- [DOMAIN_NAME] Forms Leads Entries Websit…" at bounding box center [762, 404] width 1523 height 666
